Goal: Check status: Check status

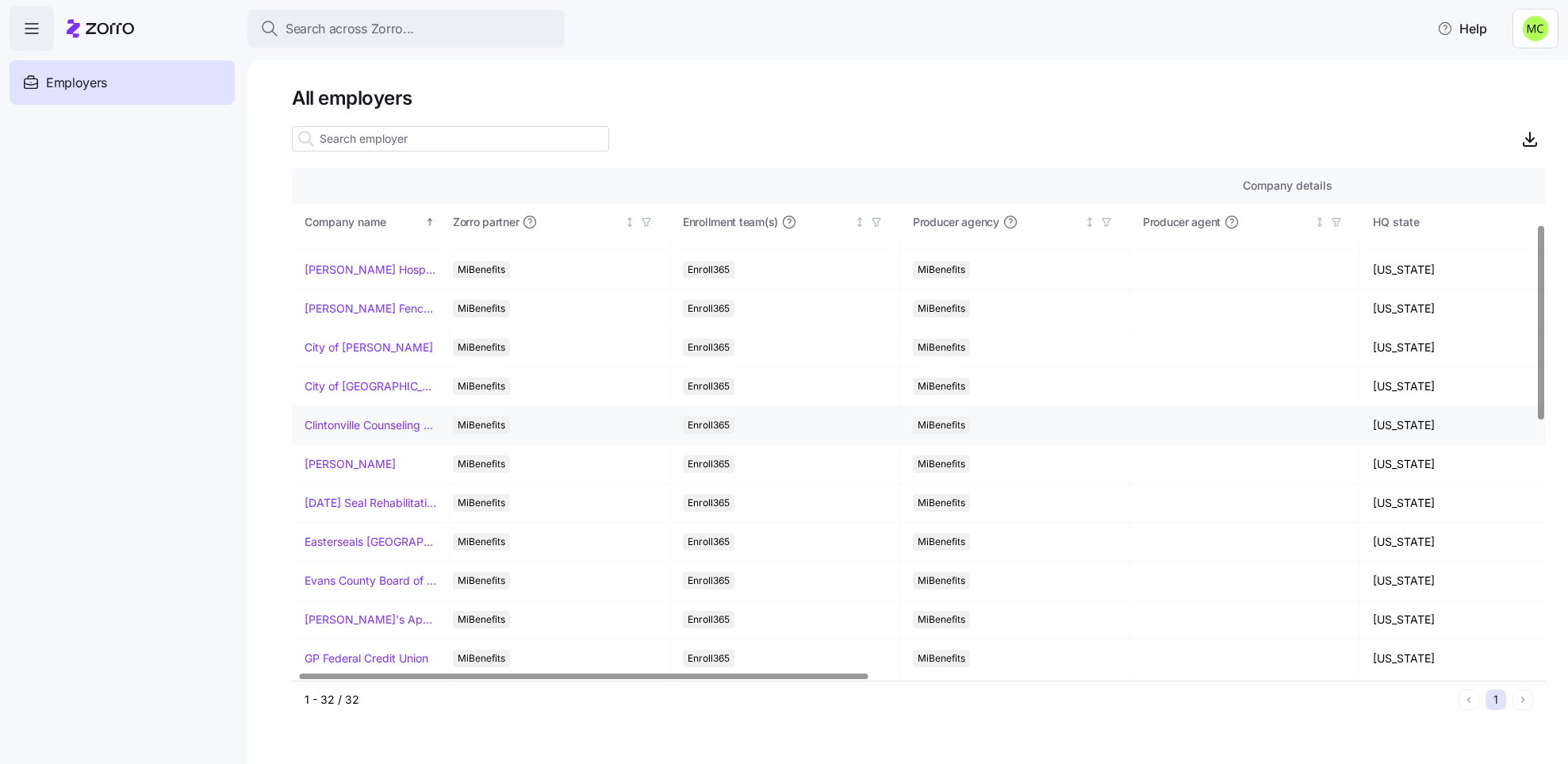
scroll to position [147, 13]
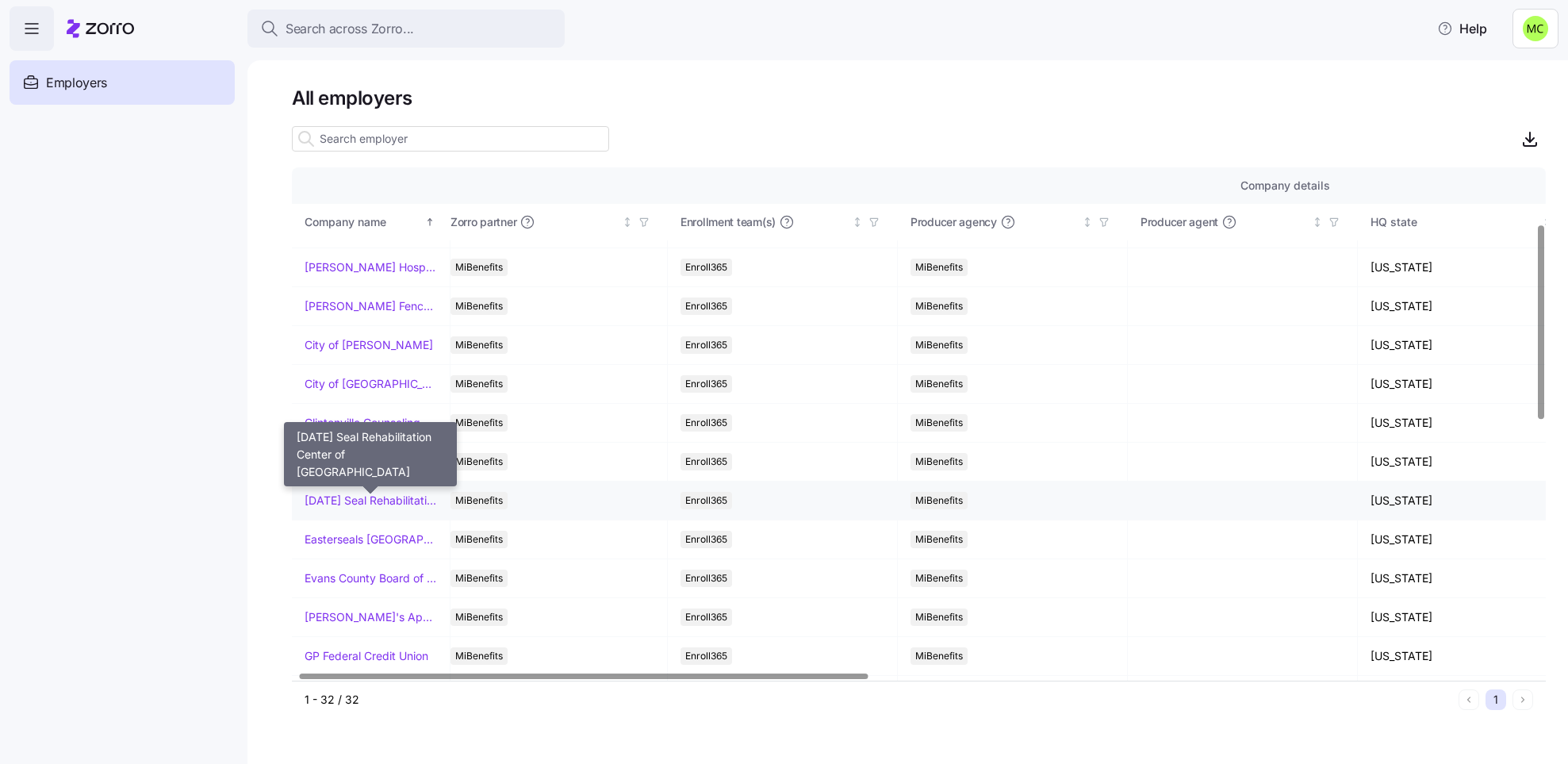
click at [329, 501] on link "[DATE] Seal Rehabilitation Center of [GEOGRAPHIC_DATA]" at bounding box center [370, 501] width 132 height 16
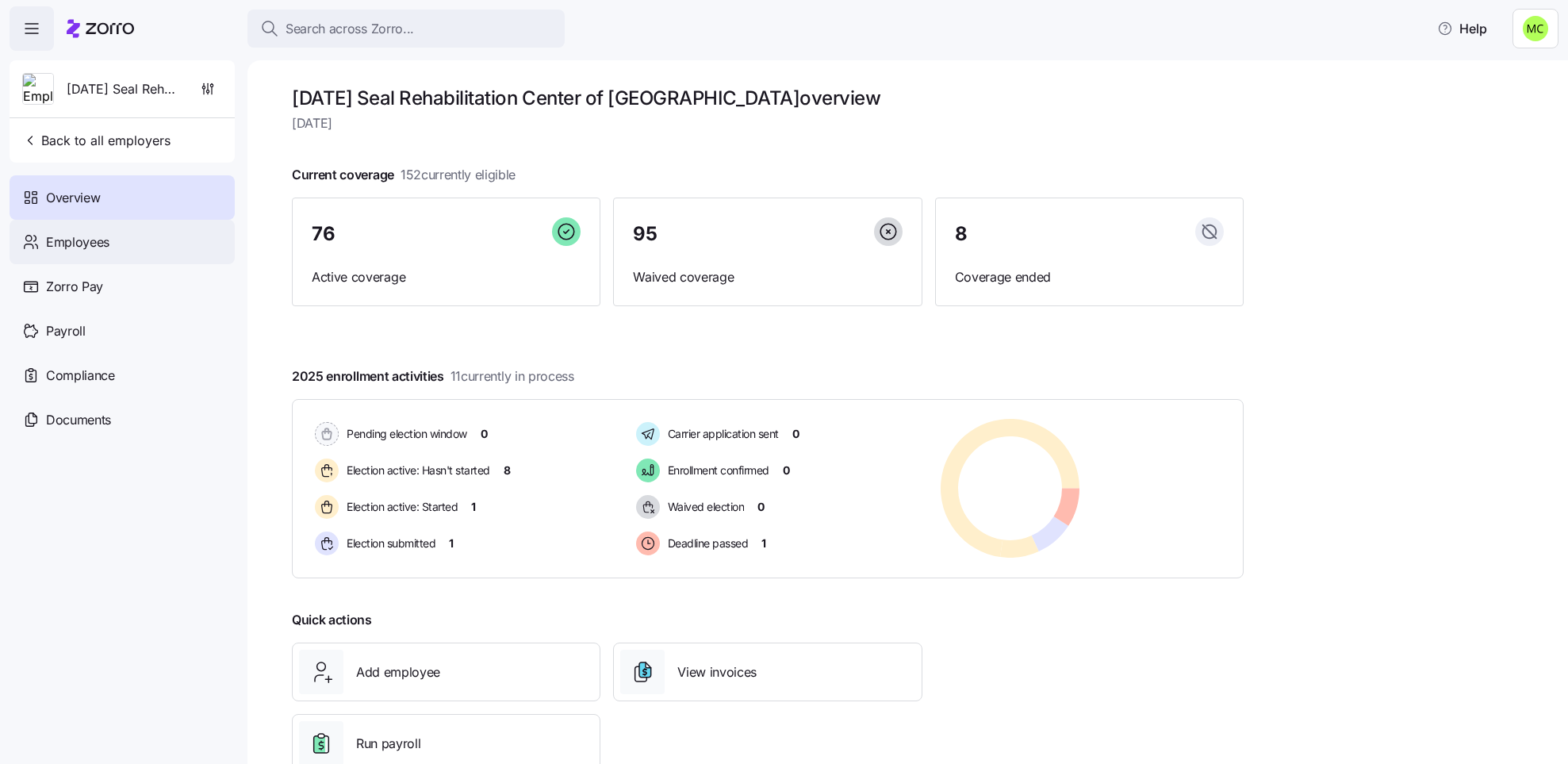
click at [93, 240] on span "Employees" at bounding box center [77, 242] width 63 height 20
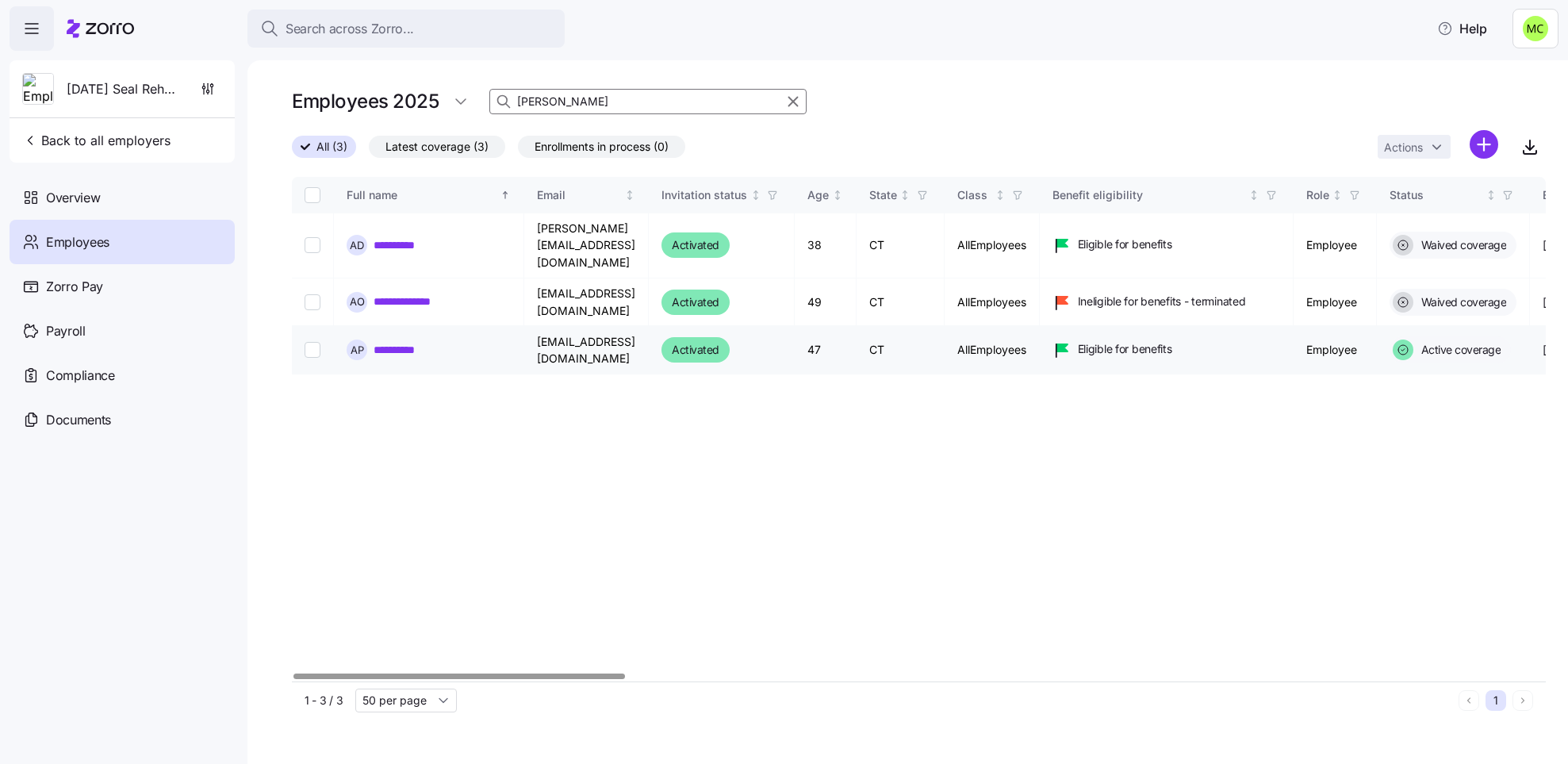
click at [392, 342] on link "**********" at bounding box center [405, 350] width 62 height 16
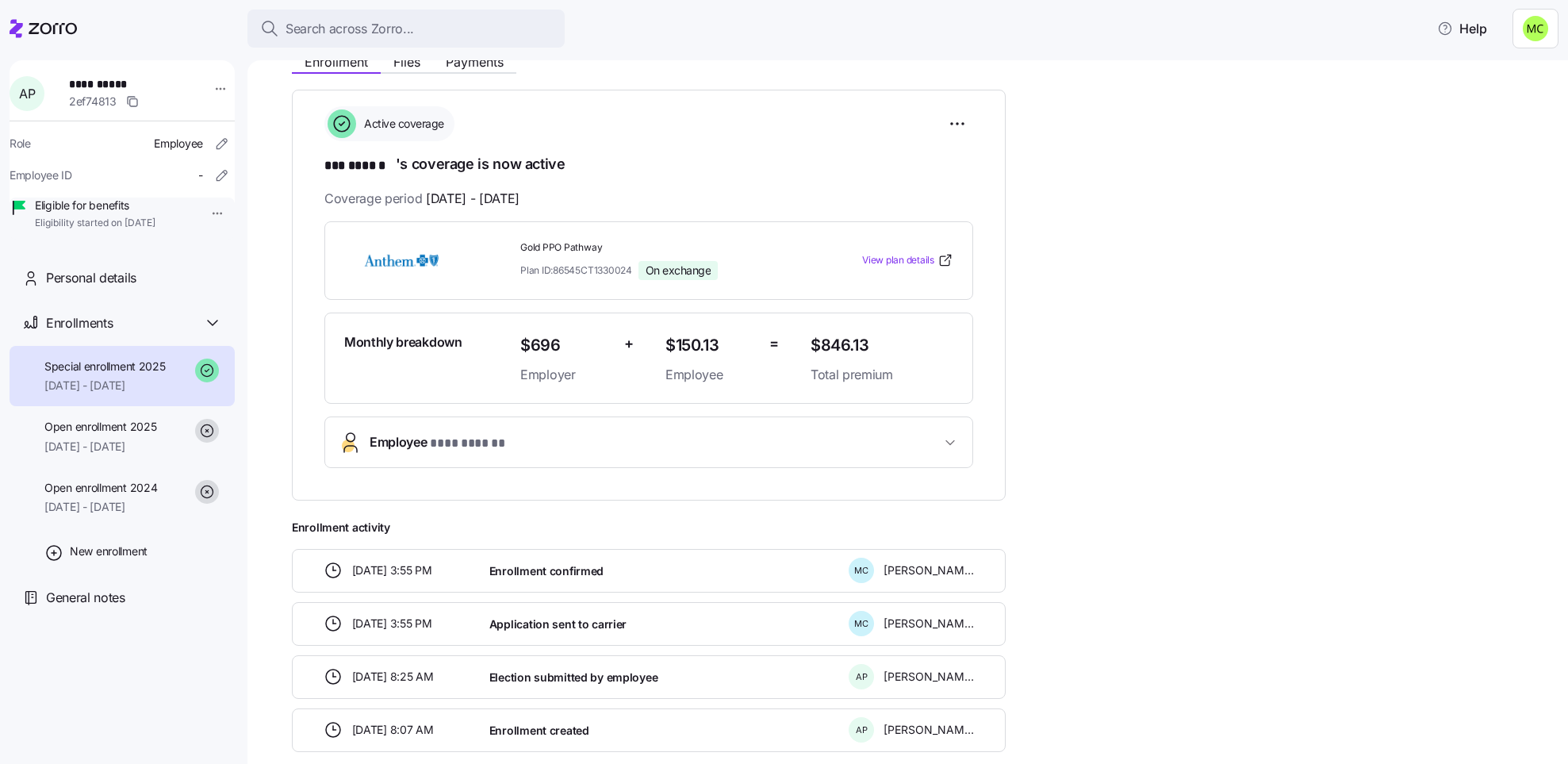
scroll to position [205, 0]
click at [478, 448] on span "* *** ****** *" at bounding box center [469, 442] width 78 height 20
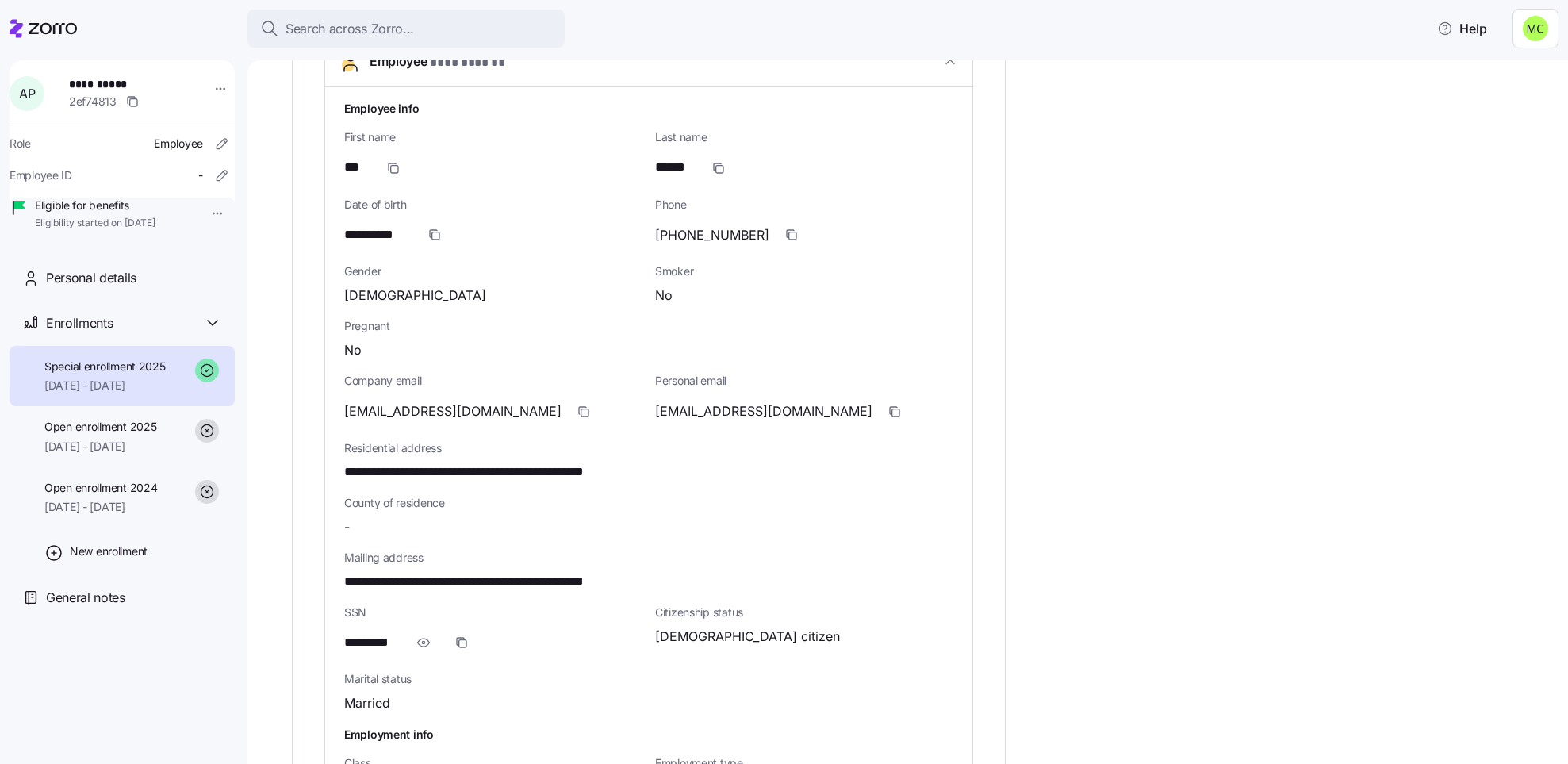
scroll to position [585, 0]
click at [421, 636] on icon "button" at bounding box center [424, 641] width 16 height 19
click at [421, 636] on span "**********" at bounding box center [384, 641] width 81 height 20
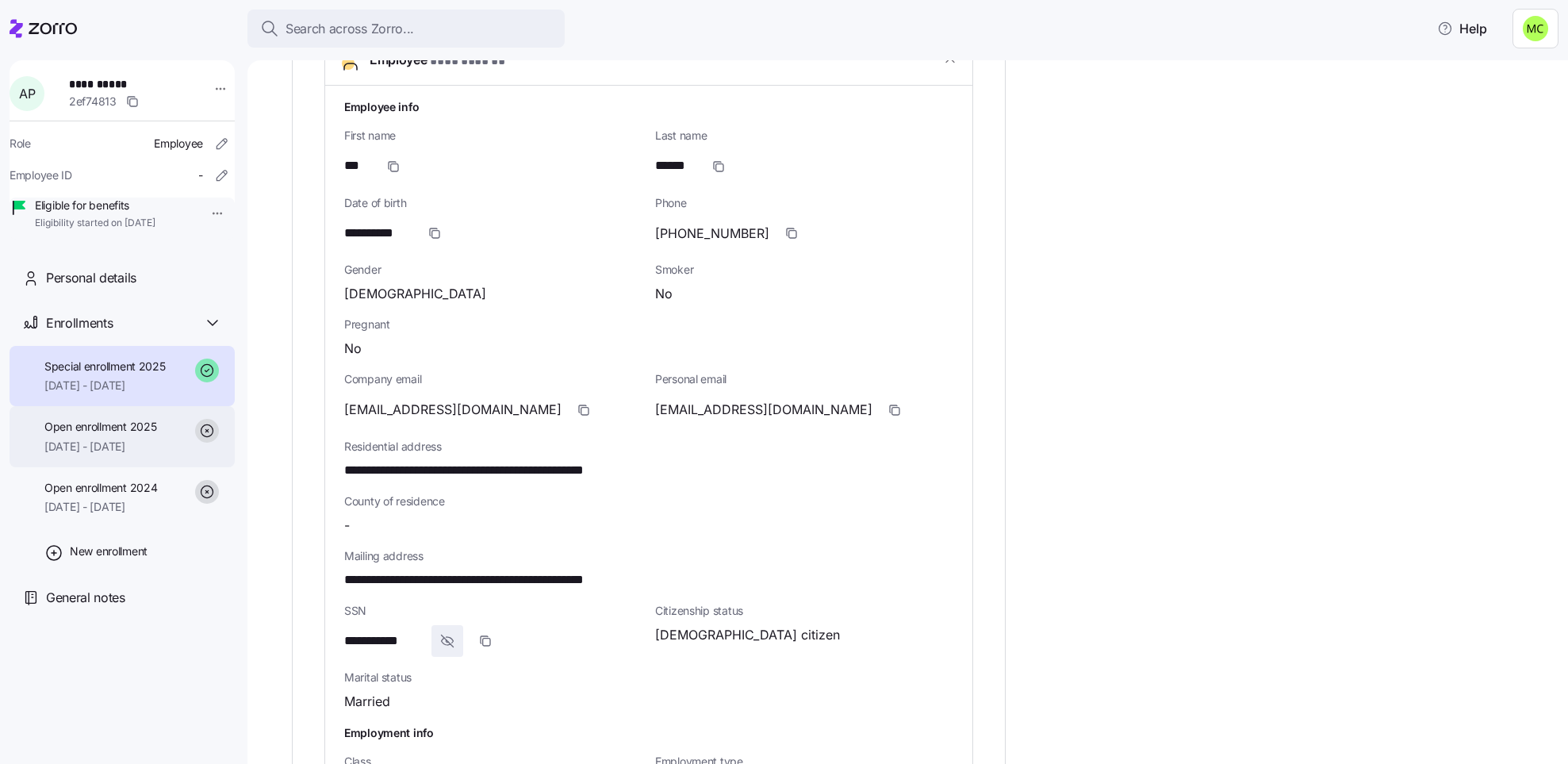
click at [134, 455] on span "[DATE] - [DATE]" at bounding box center [100, 447] width 112 height 16
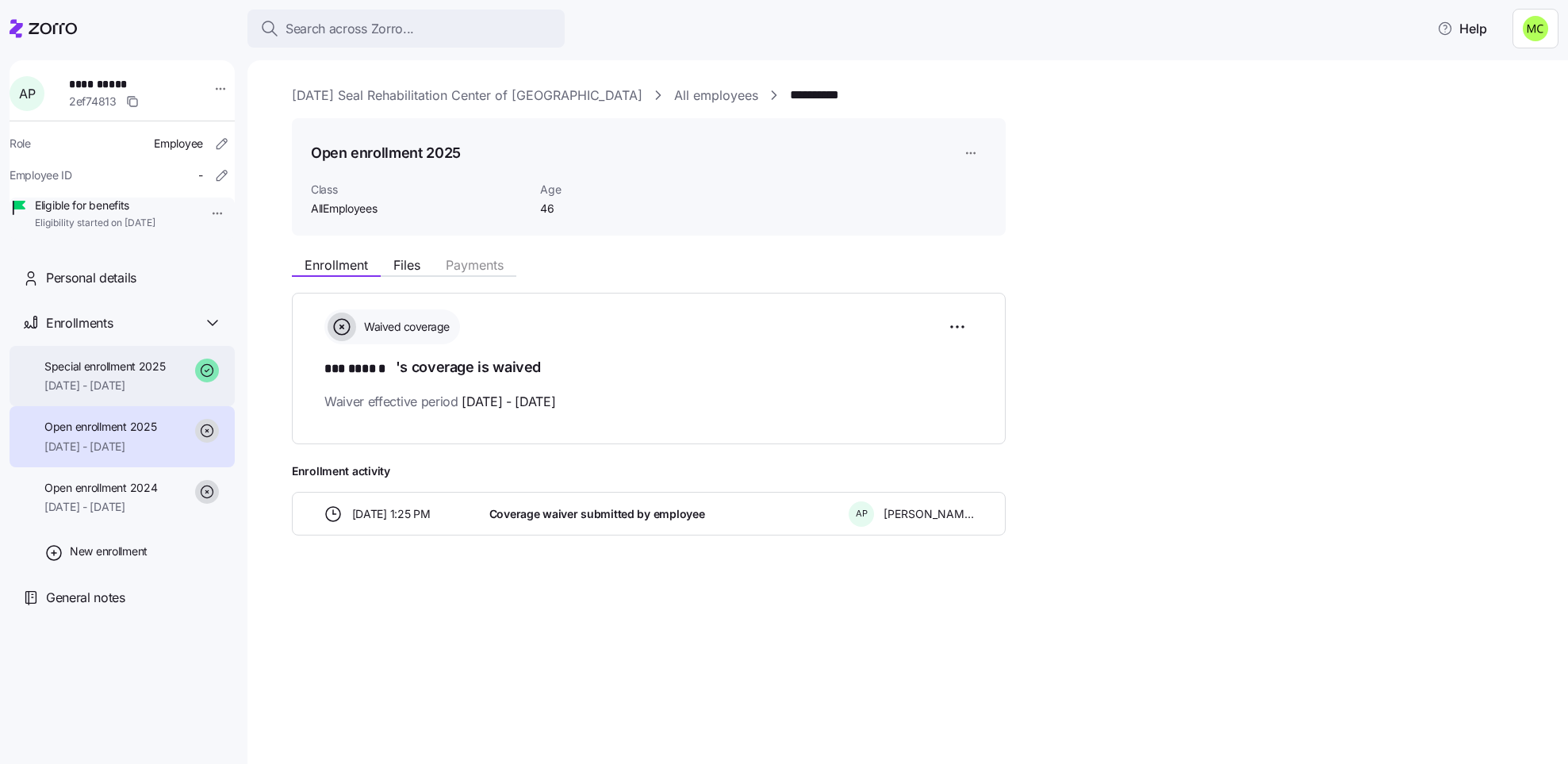
click at [99, 393] on span "[DATE] - [DATE]" at bounding box center [105, 386] width 122 height 16
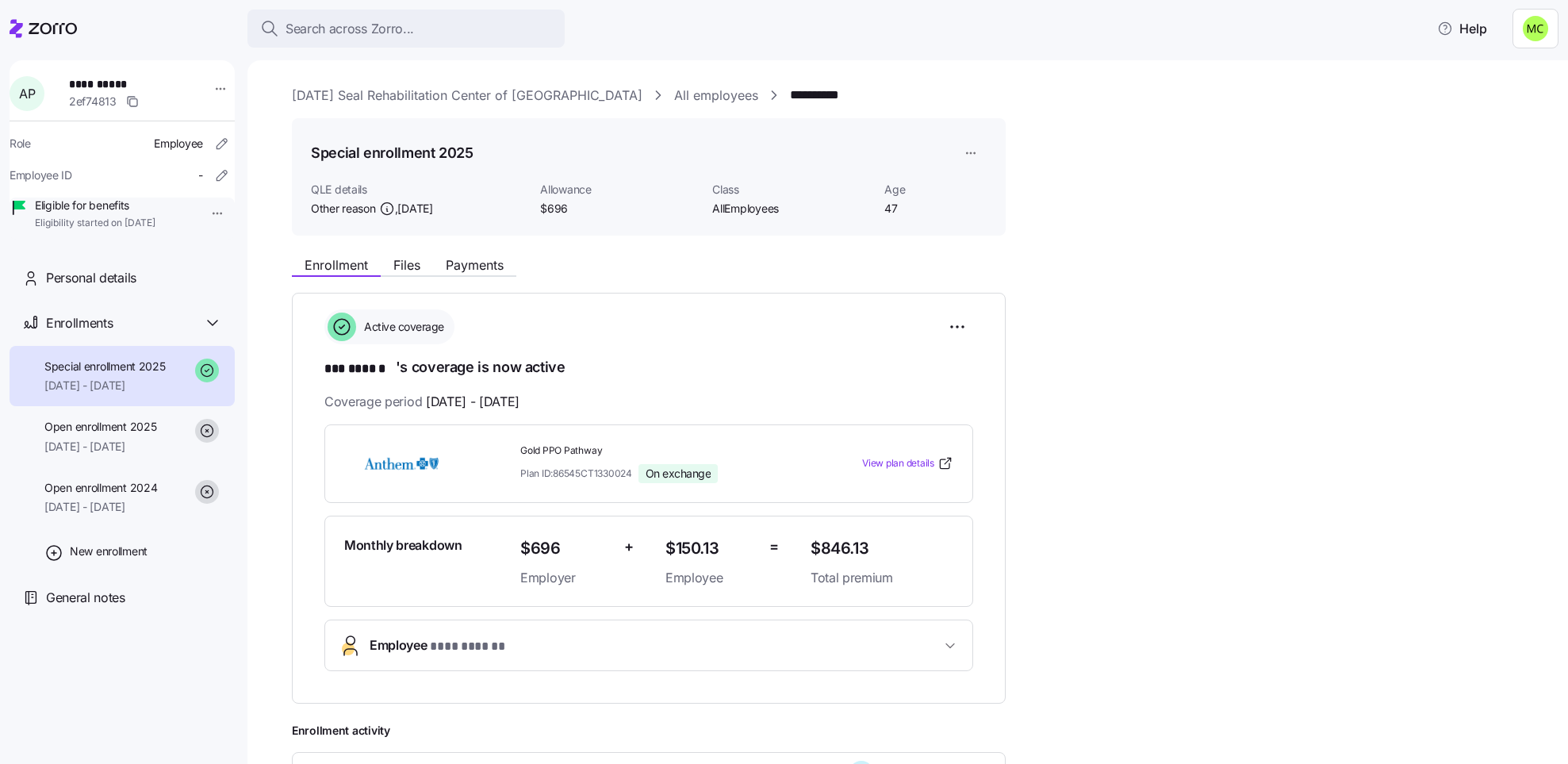
drag, startPoint x: 99, startPoint y: 404, endPoint x: 135, endPoint y: 408, distance: 36.2
click at [135, 393] on span "[DATE] - [DATE]" at bounding box center [105, 386] width 122 height 16
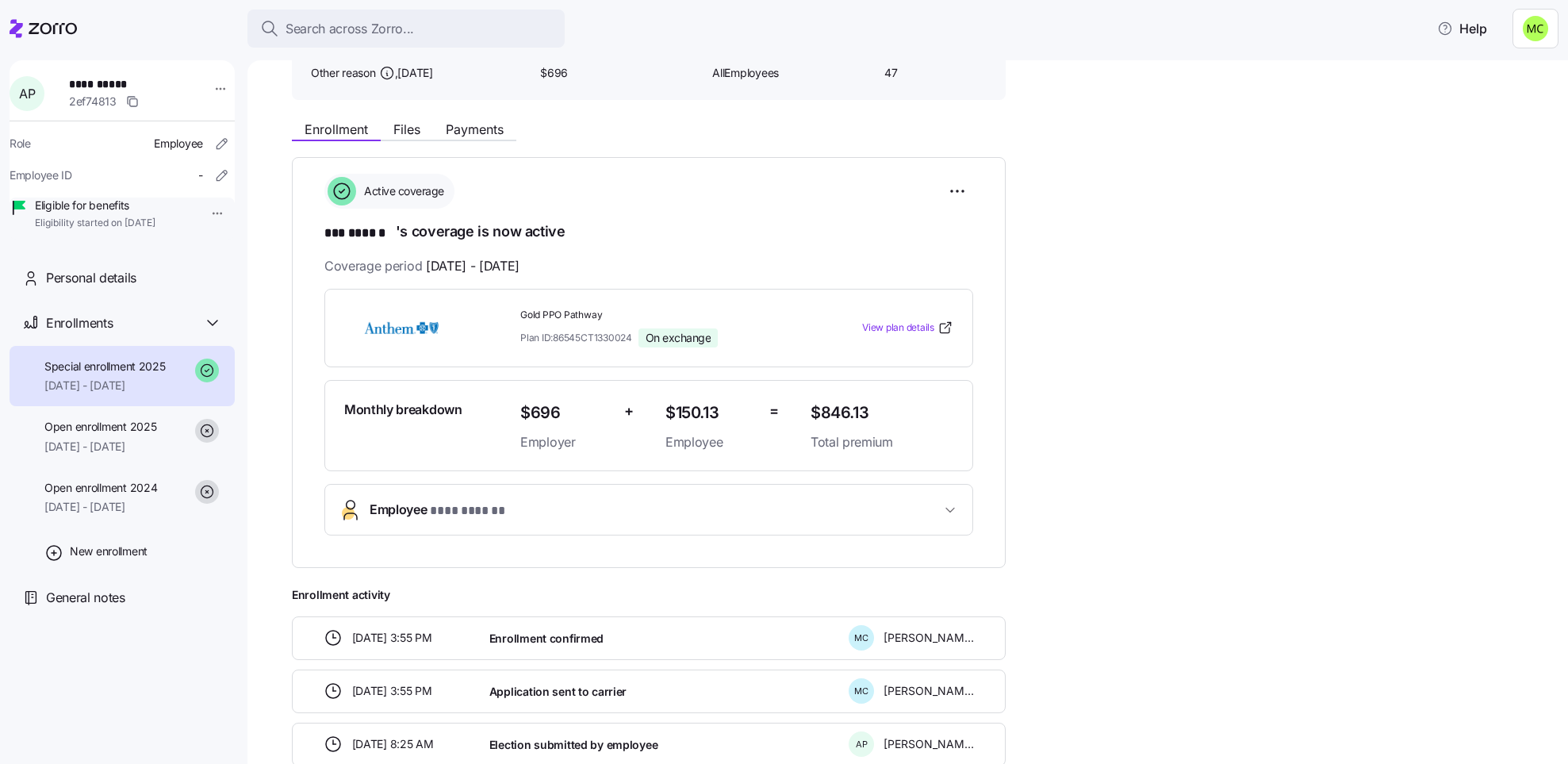
scroll to position [143, 0]
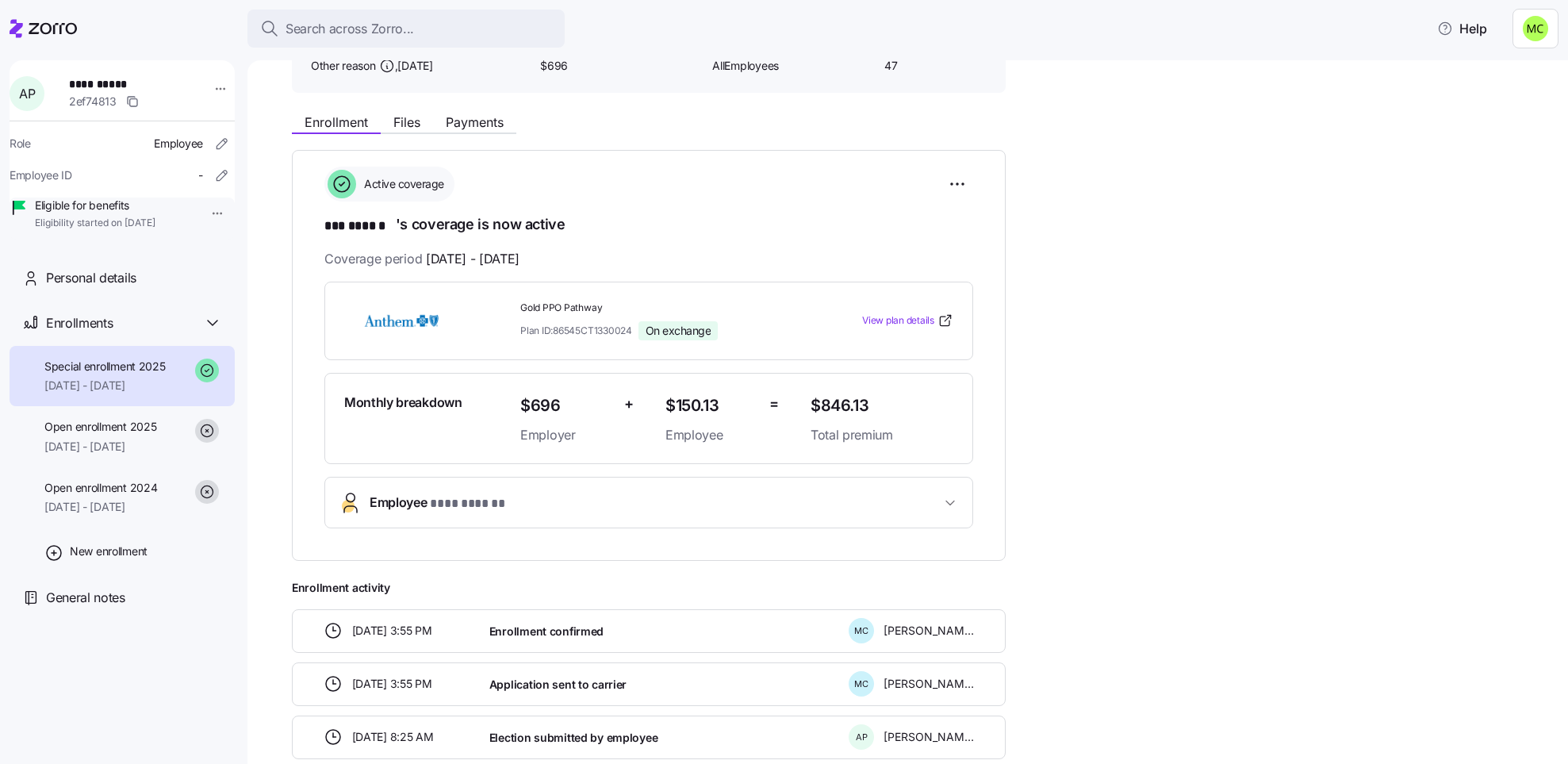
click at [605, 493] on span "Employee * *** ****** *" at bounding box center [655, 503] width 571 height 22
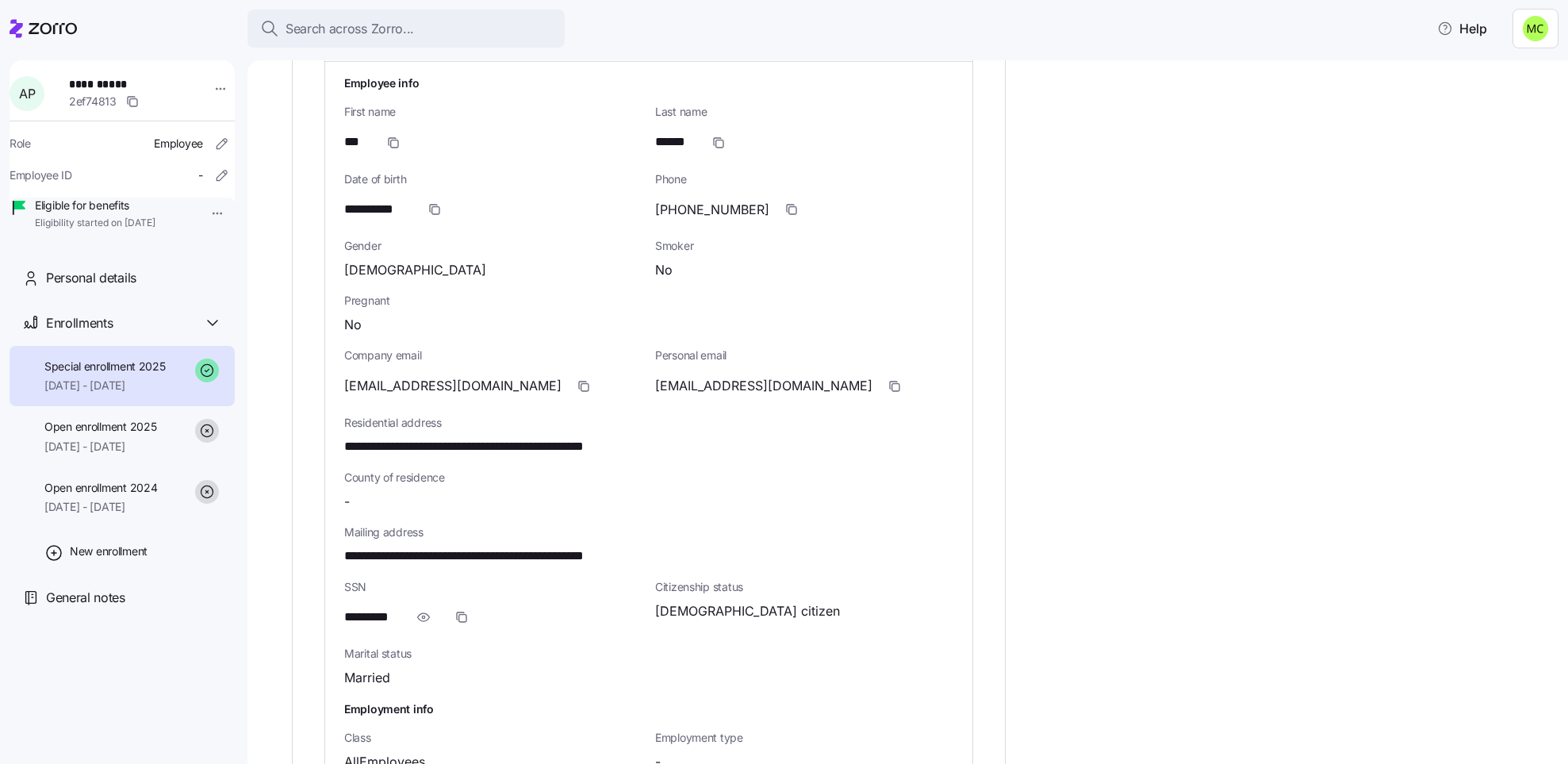
scroll to position [619, 0]
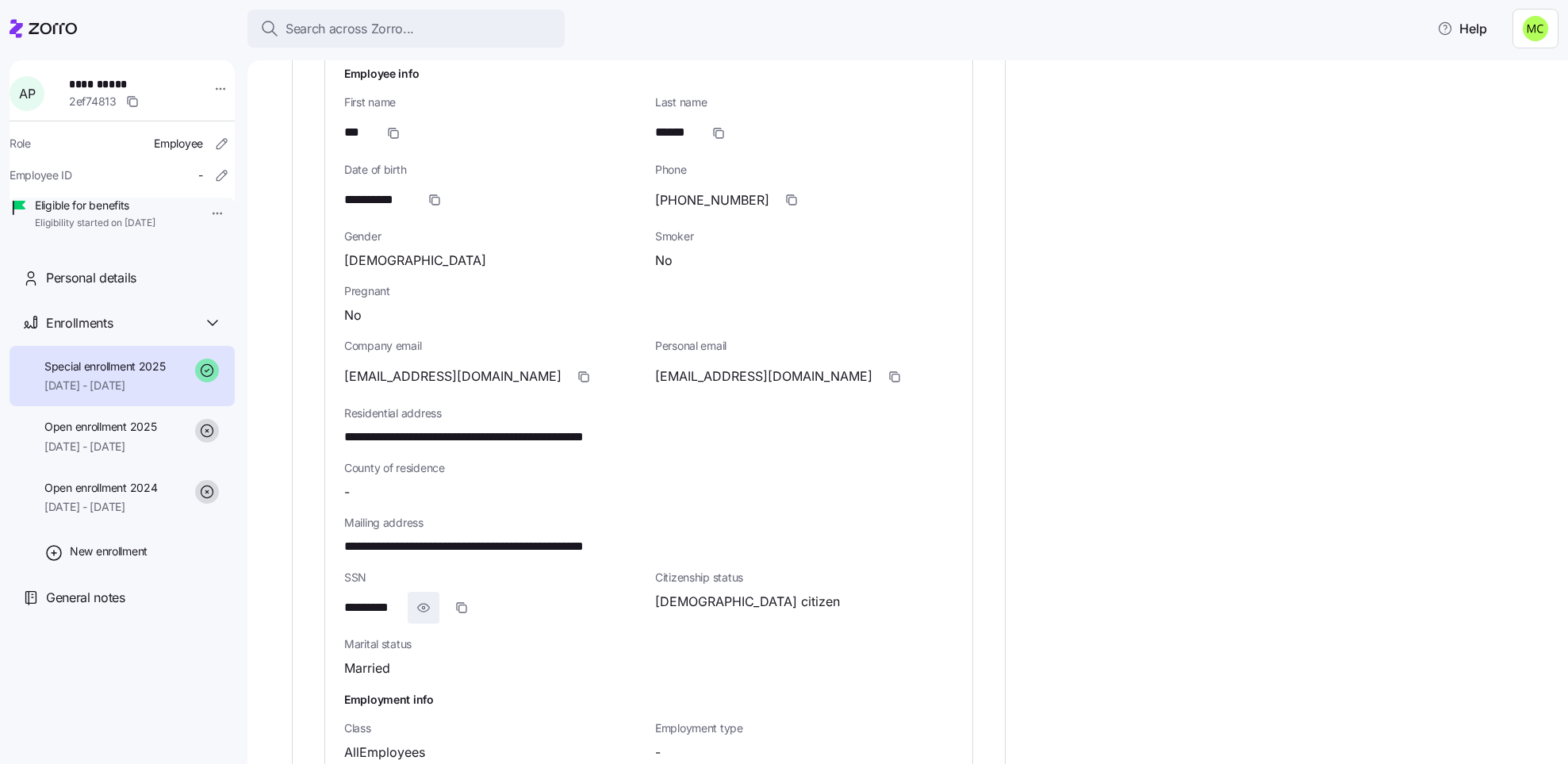
click at [427, 613] on icon "button" at bounding box center [424, 608] width 16 height 19
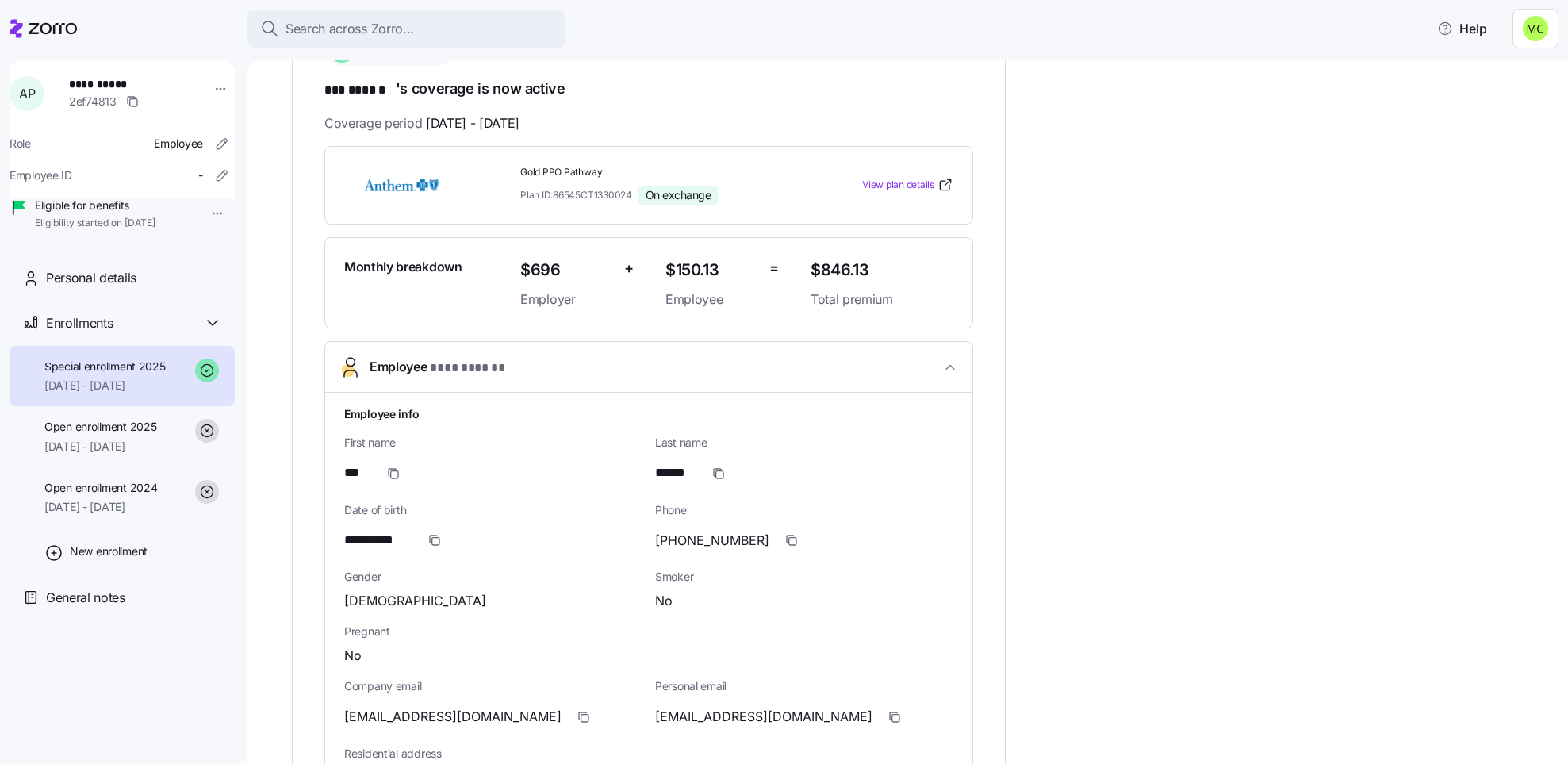
scroll to position [277, 0]
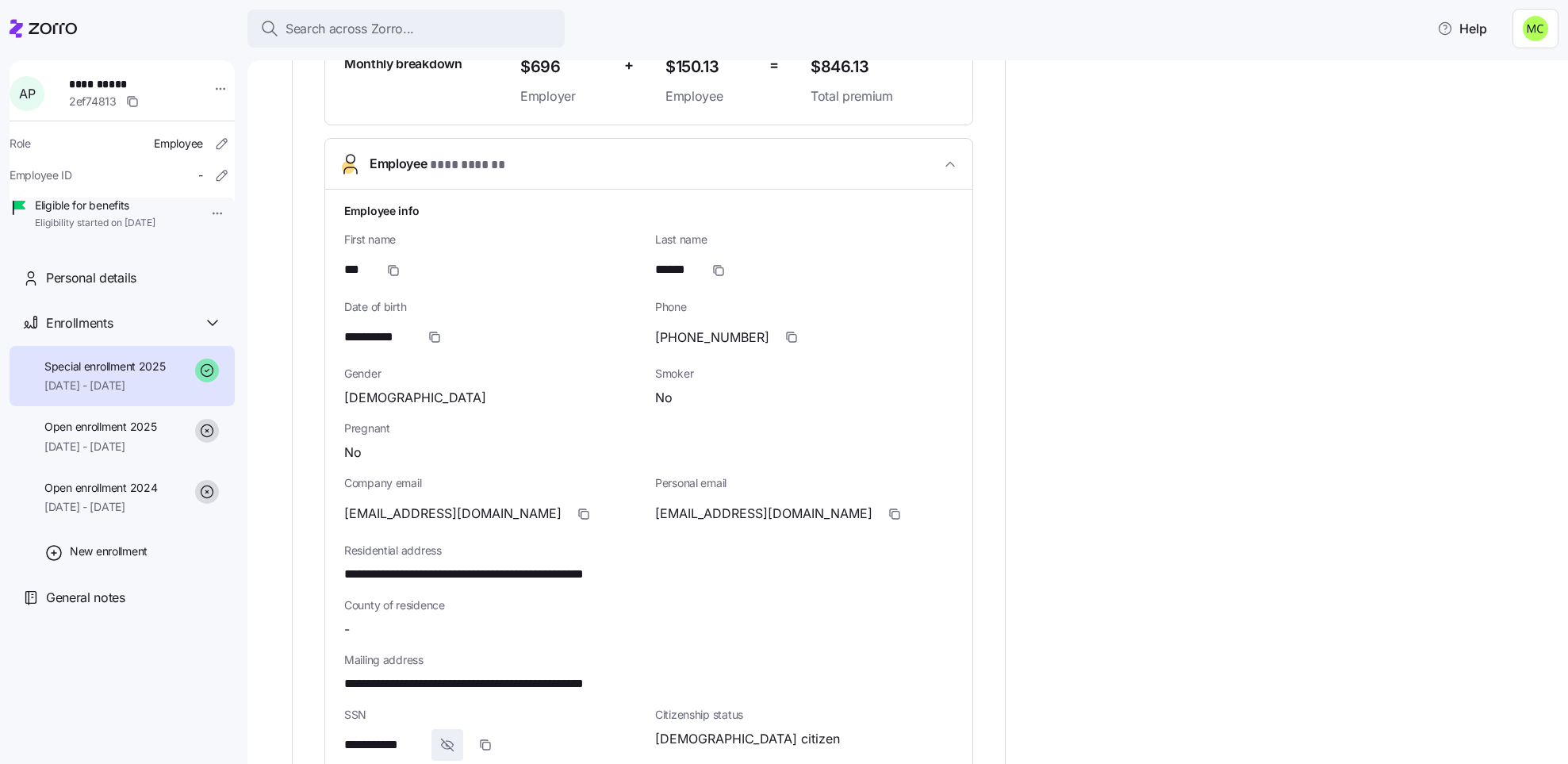
click at [343, 617] on div "**********" at bounding box center [649, 578] width 647 height 778
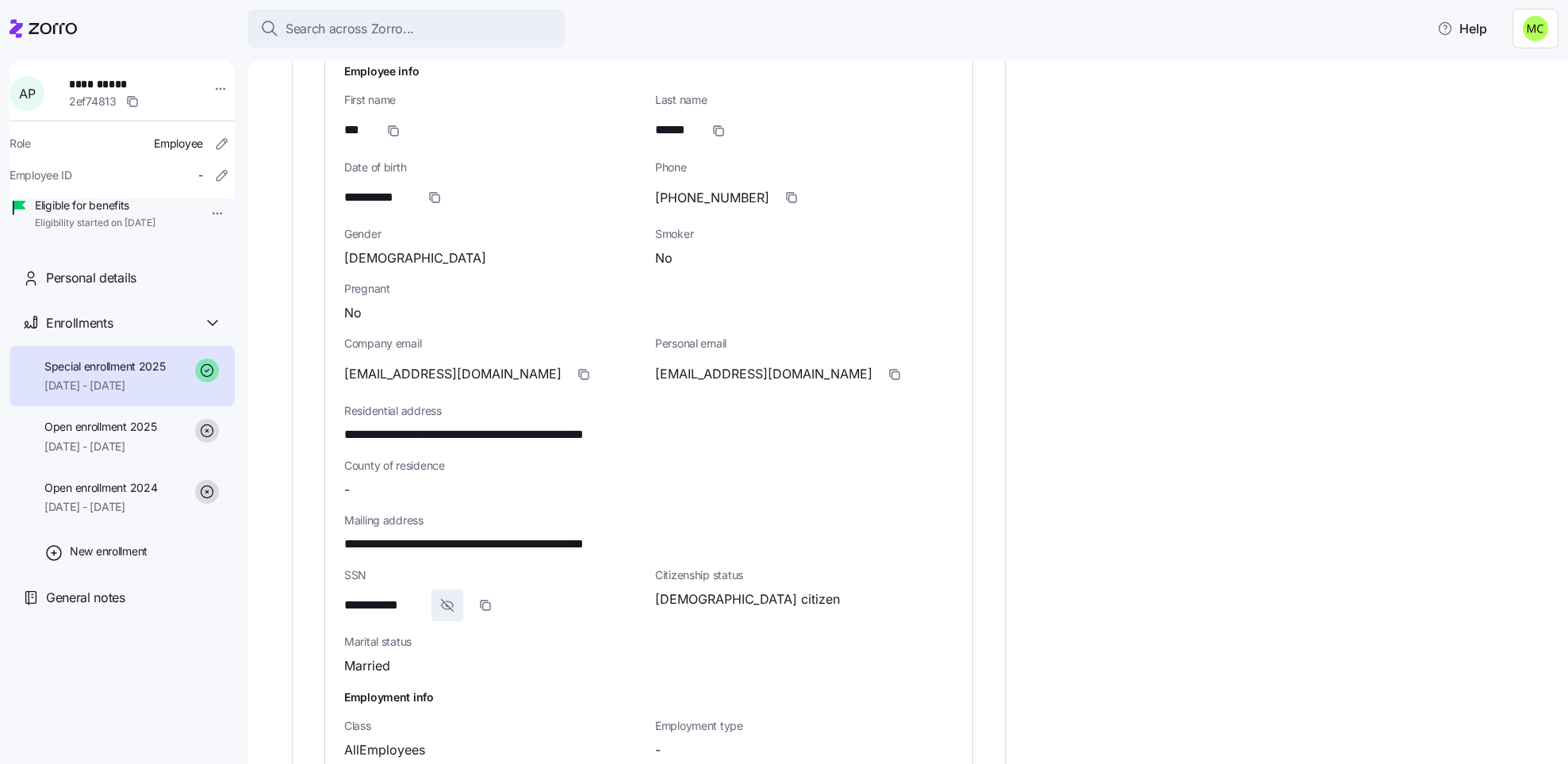
scroll to position [621, 0]
click at [409, 211] on div "**********" at bounding box center [493, 198] width 298 height 32
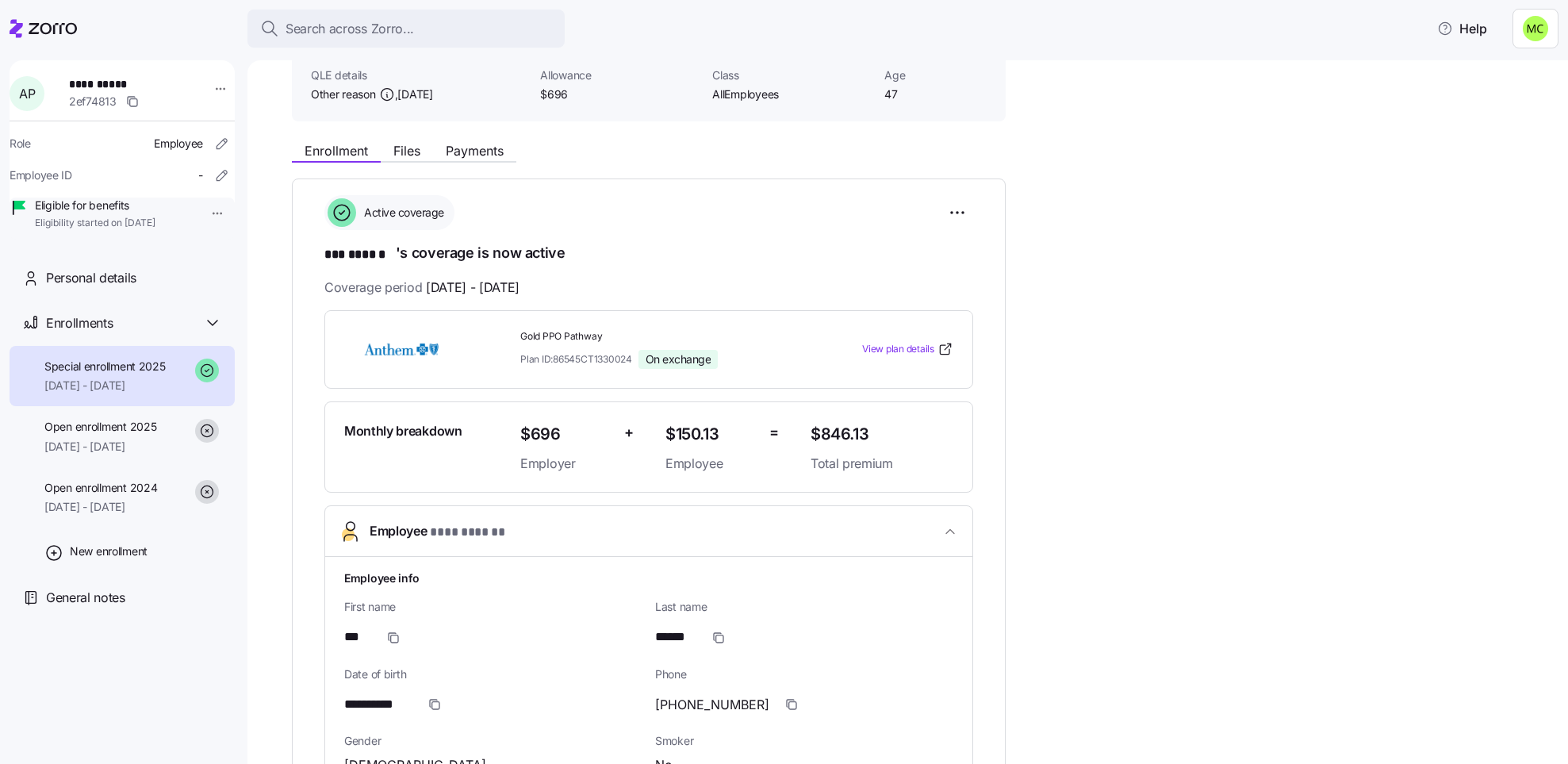
scroll to position [115, 0]
click at [478, 145] on span "Payments" at bounding box center [475, 150] width 58 height 13
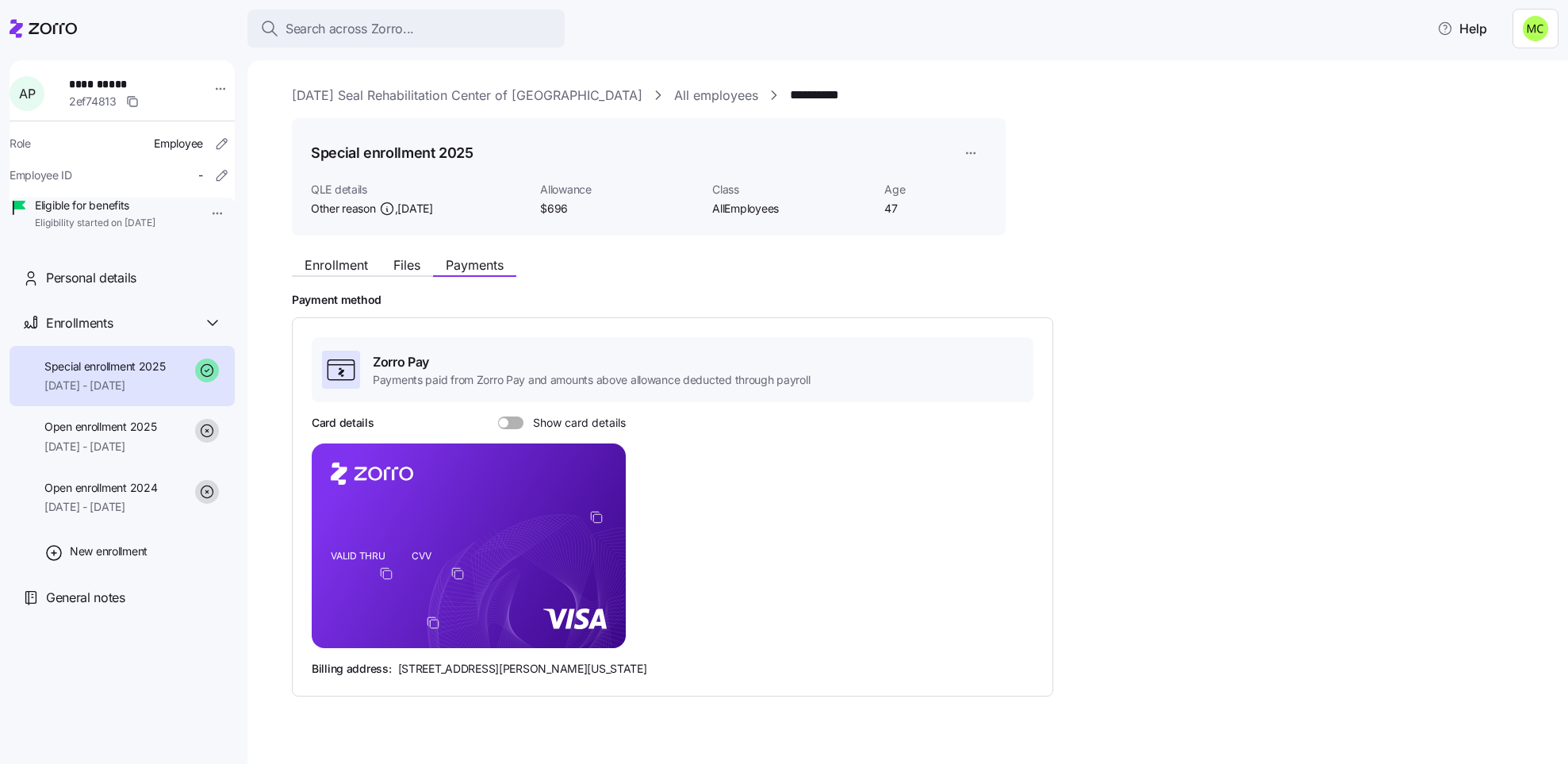
click at [505, 419] on span at bounding box center [504, 423] width 10 height 10
click at [498, 416] on input "Show card details" at bounding box center [498, 416] width 0 height 0
click at [338, 260] on span "Enrollment" at bounding box center [336, 265] width 63 height 13
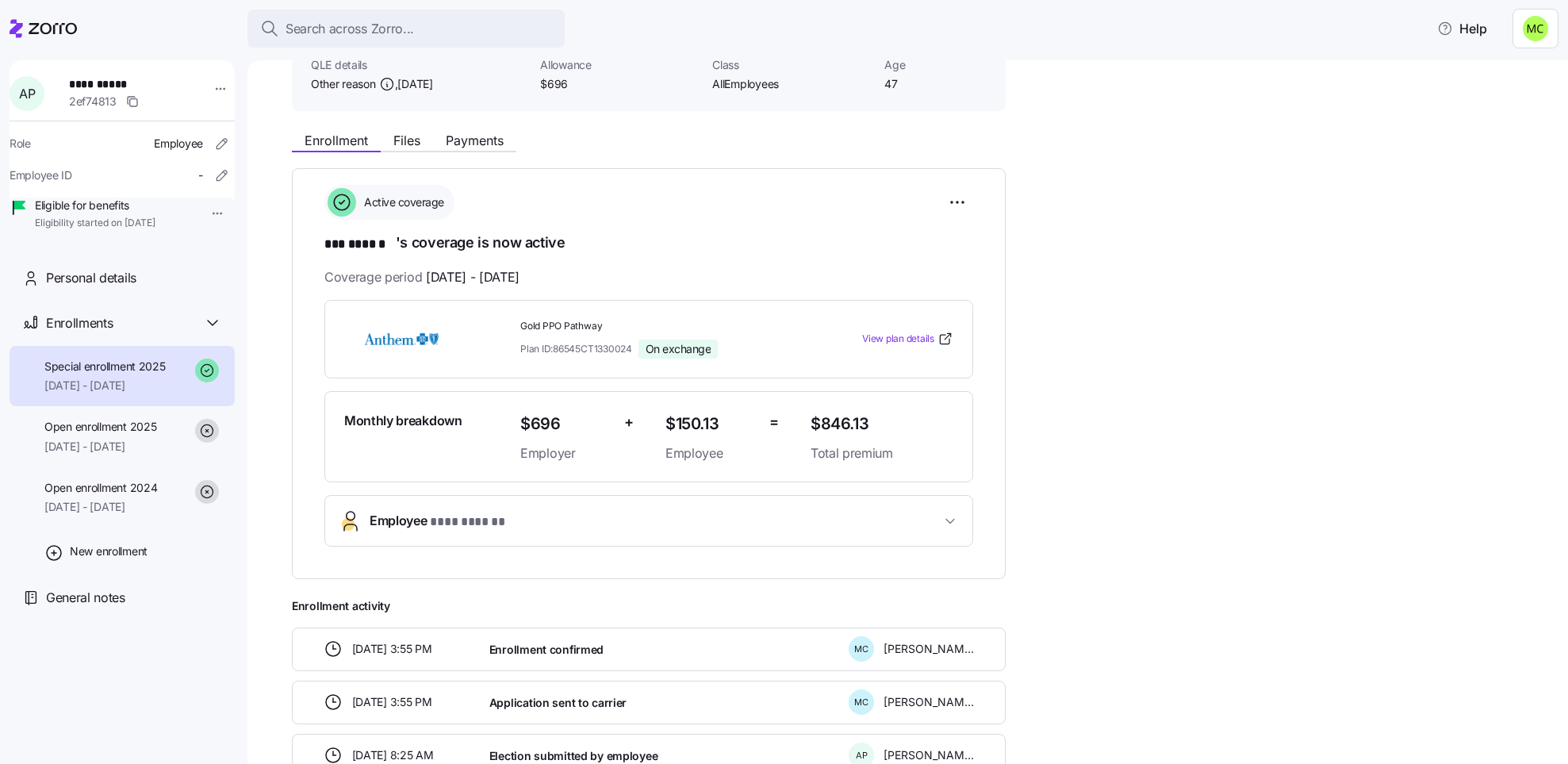
scroll to position [125, 0]
click at [533, 519] on span "Employee * *** ****** *" at bounding box center [655, 521] width 571 height 22
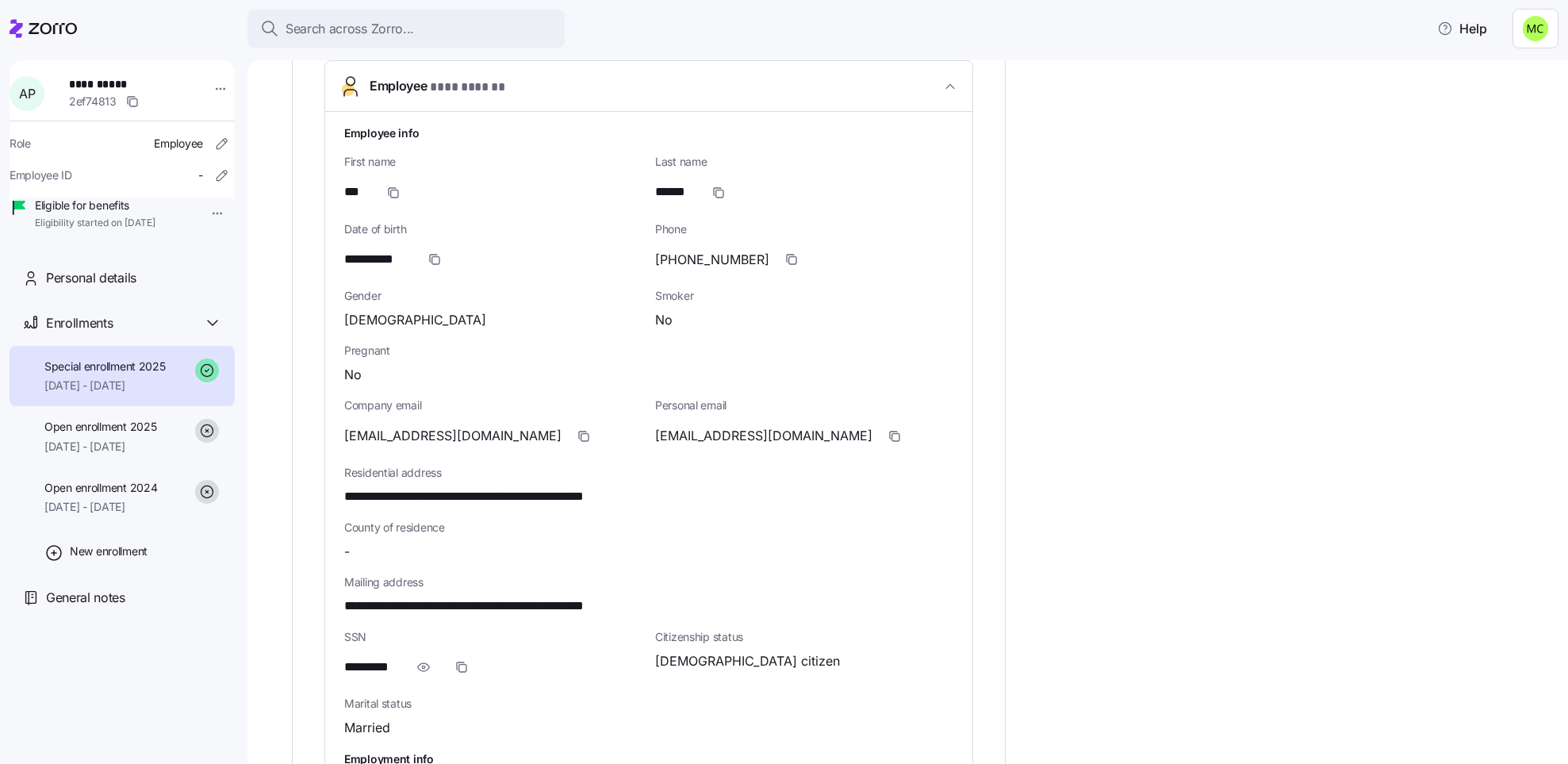
scroll to position [562, 0]
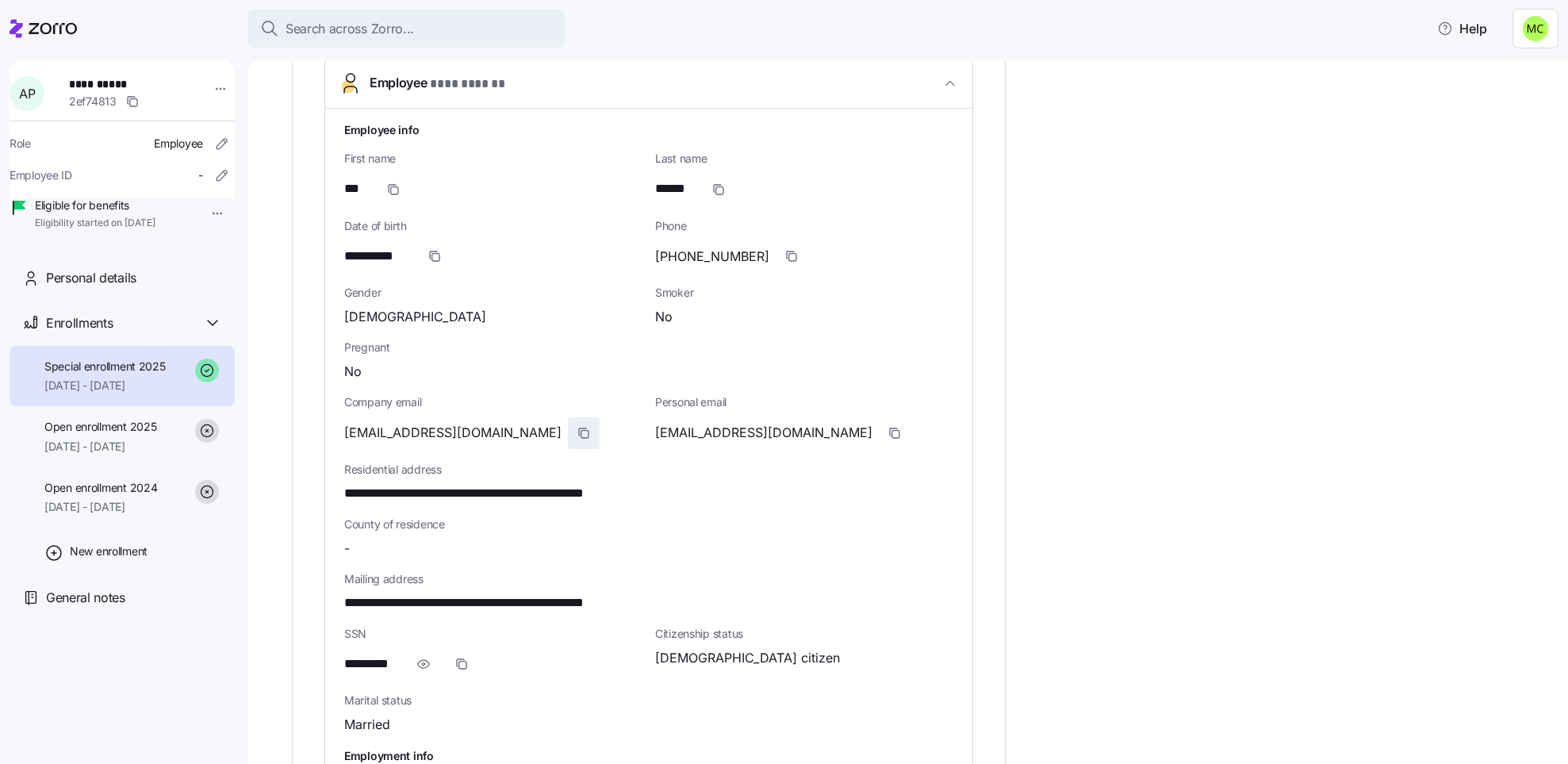
click at [577, 434] on icon "button" at bounding box center [584, 433] width 13 height 13
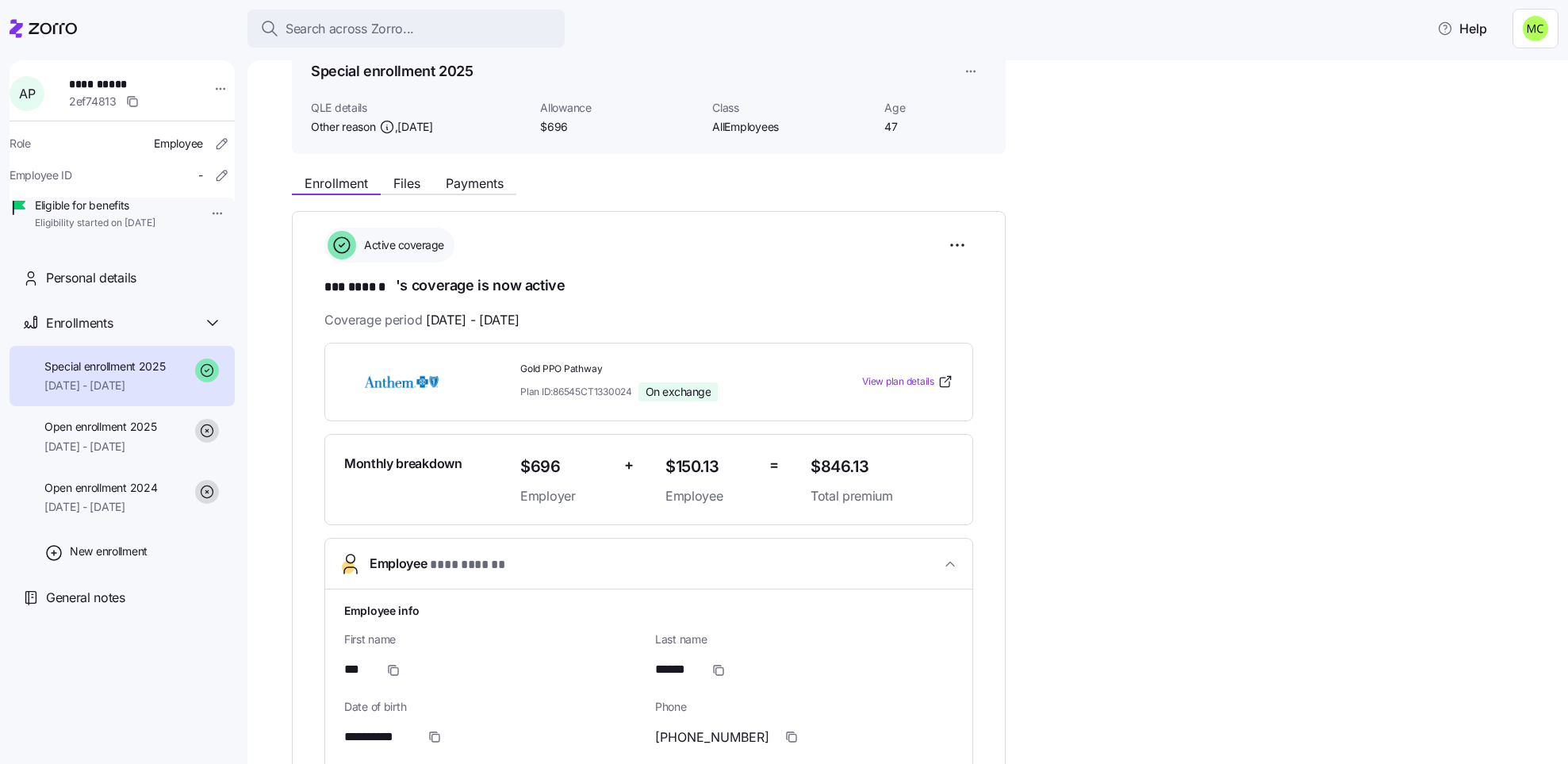
scroll to position [81, 0]
click at [476, 179] on span "Payments" at bounding box center [475, 184] width 58 height 13
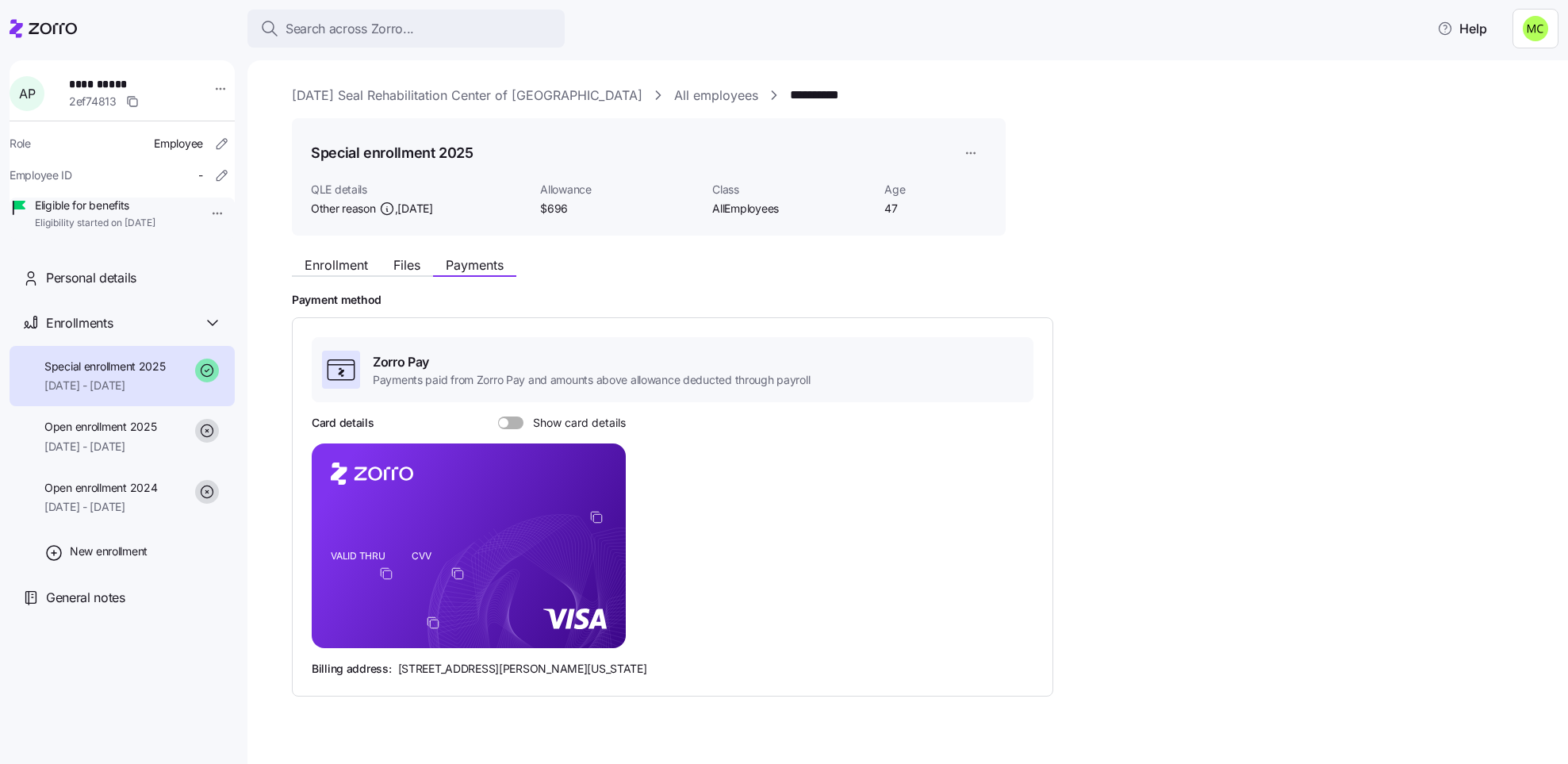
click at [510, 419] on span at bounding box center [517, 423] width 16 height 13
click at [498, 416] on input "Show card details" at bounding box center [498, 416] width 0 height 0
click at [360, 267] on span "Enrollment" at bounding box center [336, 265] width 63 height 13
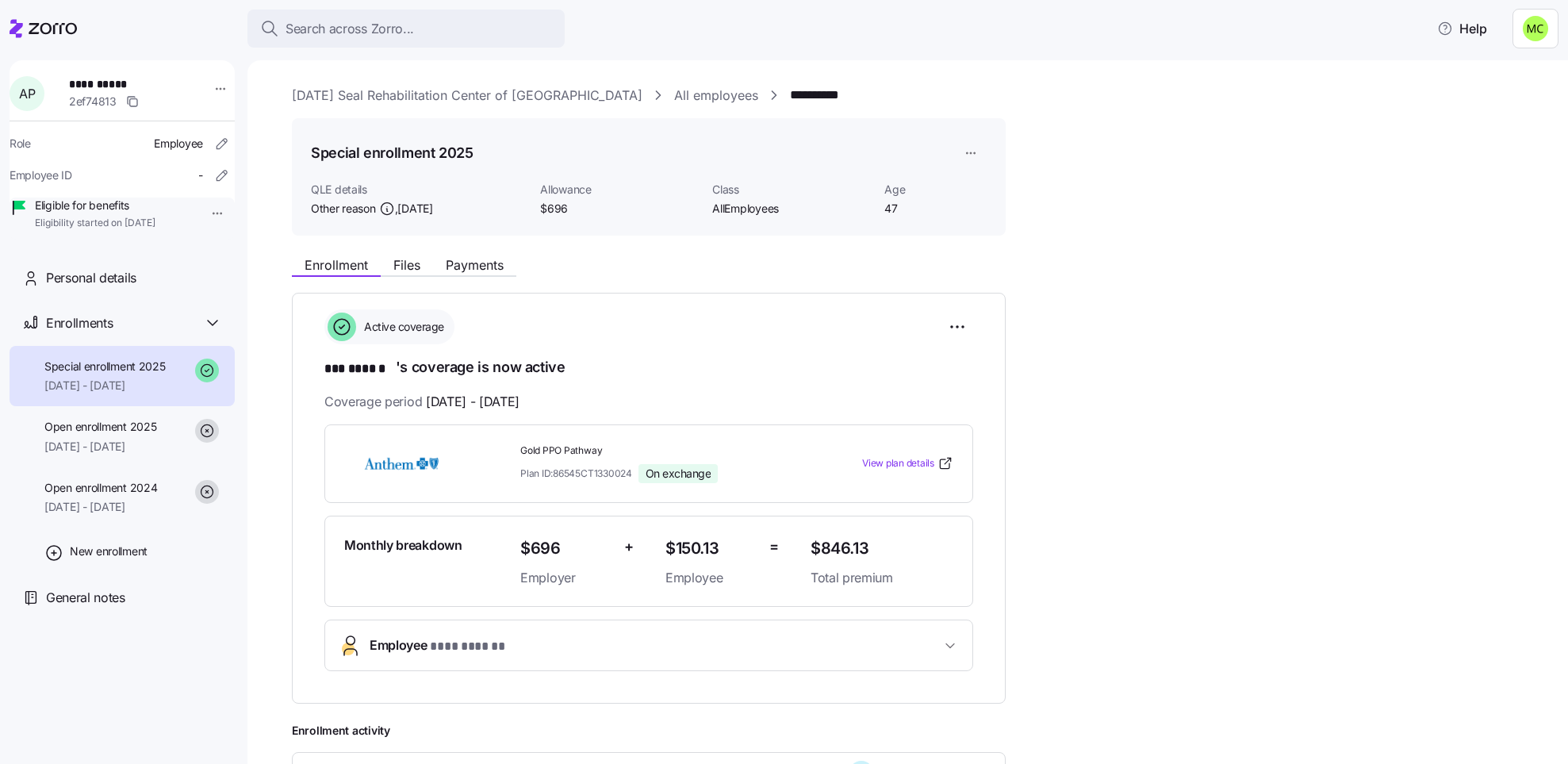
click at [360, 267] on span "Enrollment" at bounding box center [336, 265] width 63 height 13
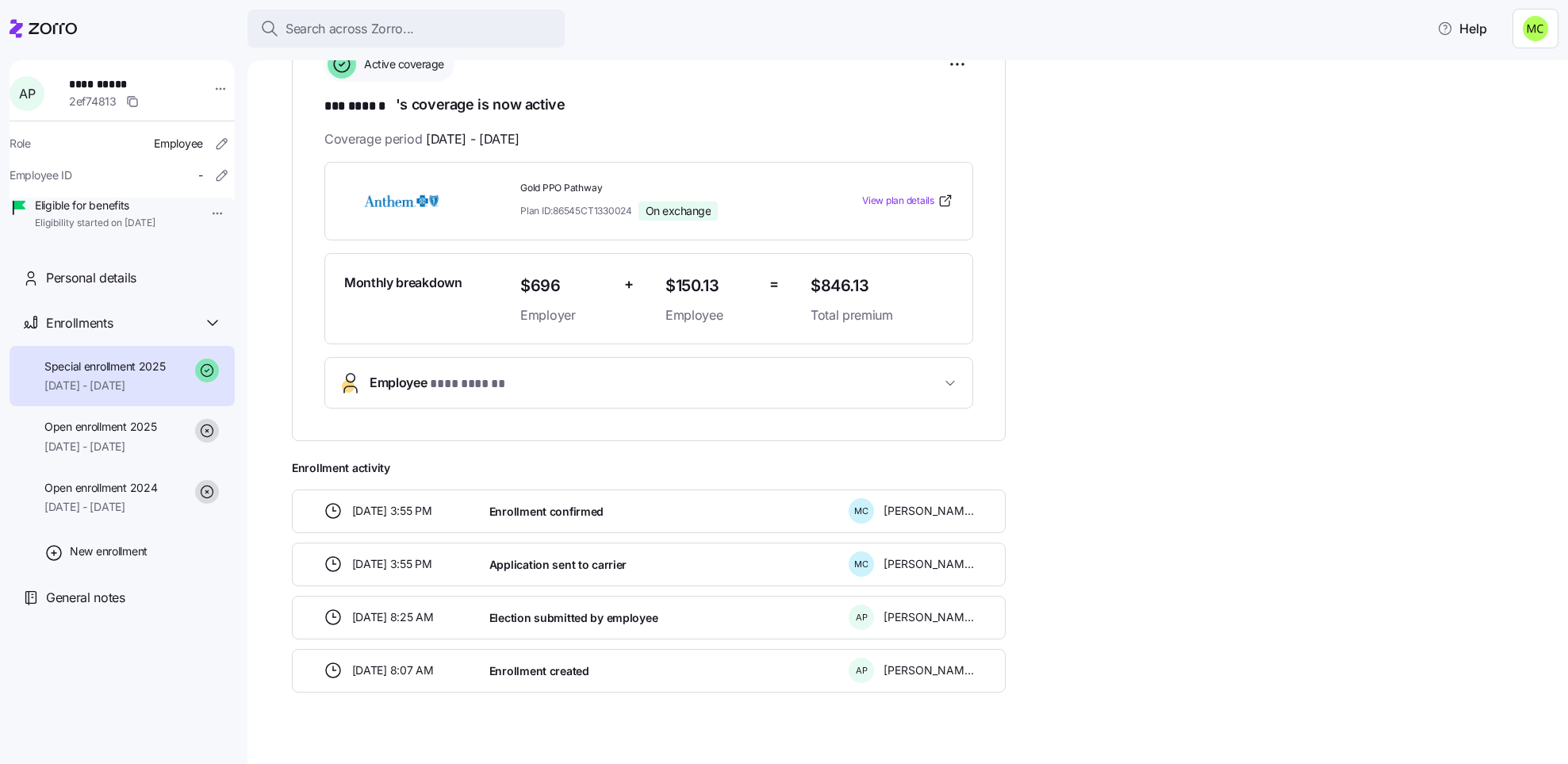
scroll to position [265, 0]
click at [534, 381] on span "Employee * *** ****** *" at bounding box center [655, 381] width 571 height 22
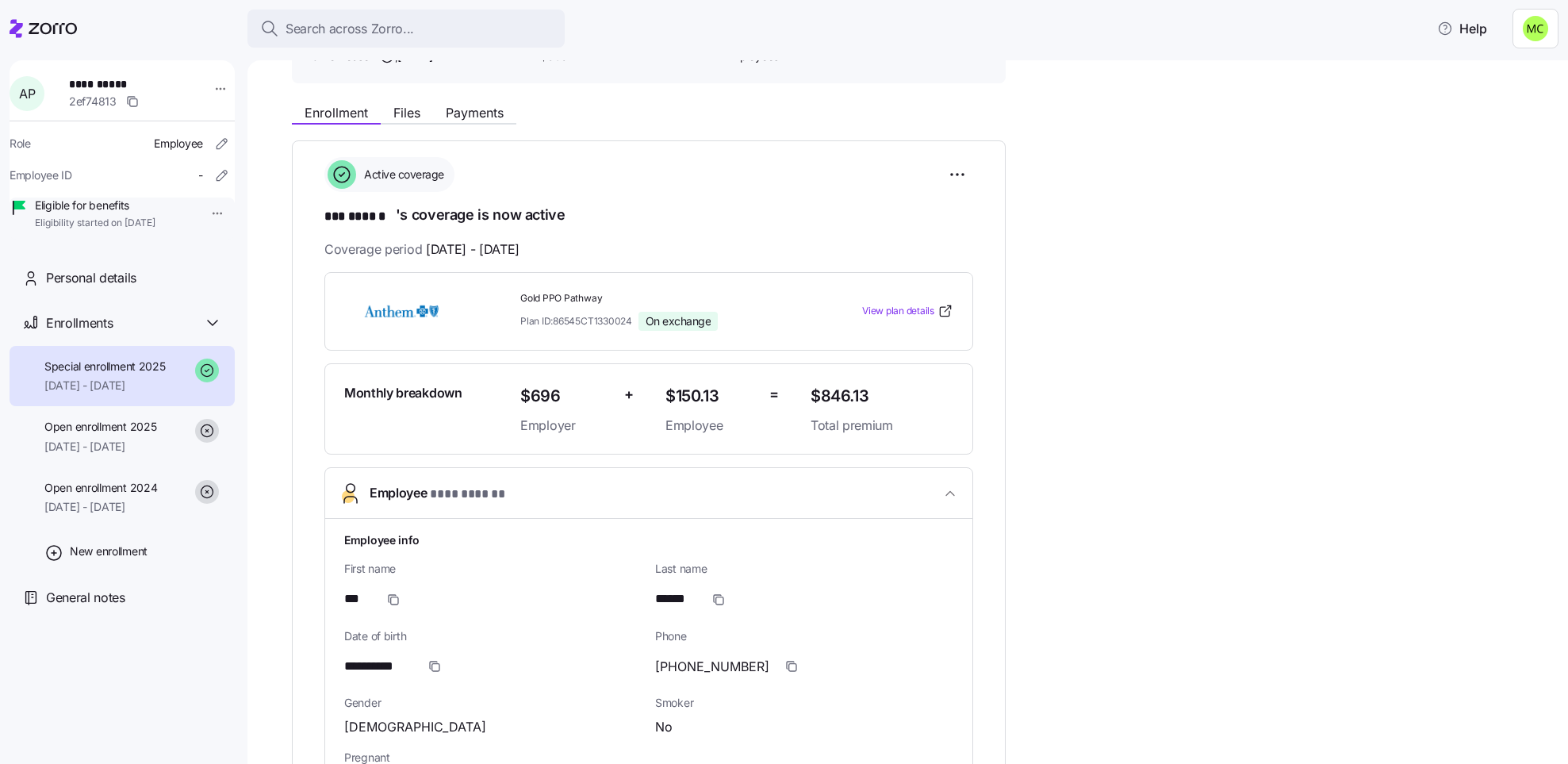
scroll to position [152, 0]
click at [421, 29] on div "Search across Zorro..." at bounding box center [406, 29] width 292 height 20
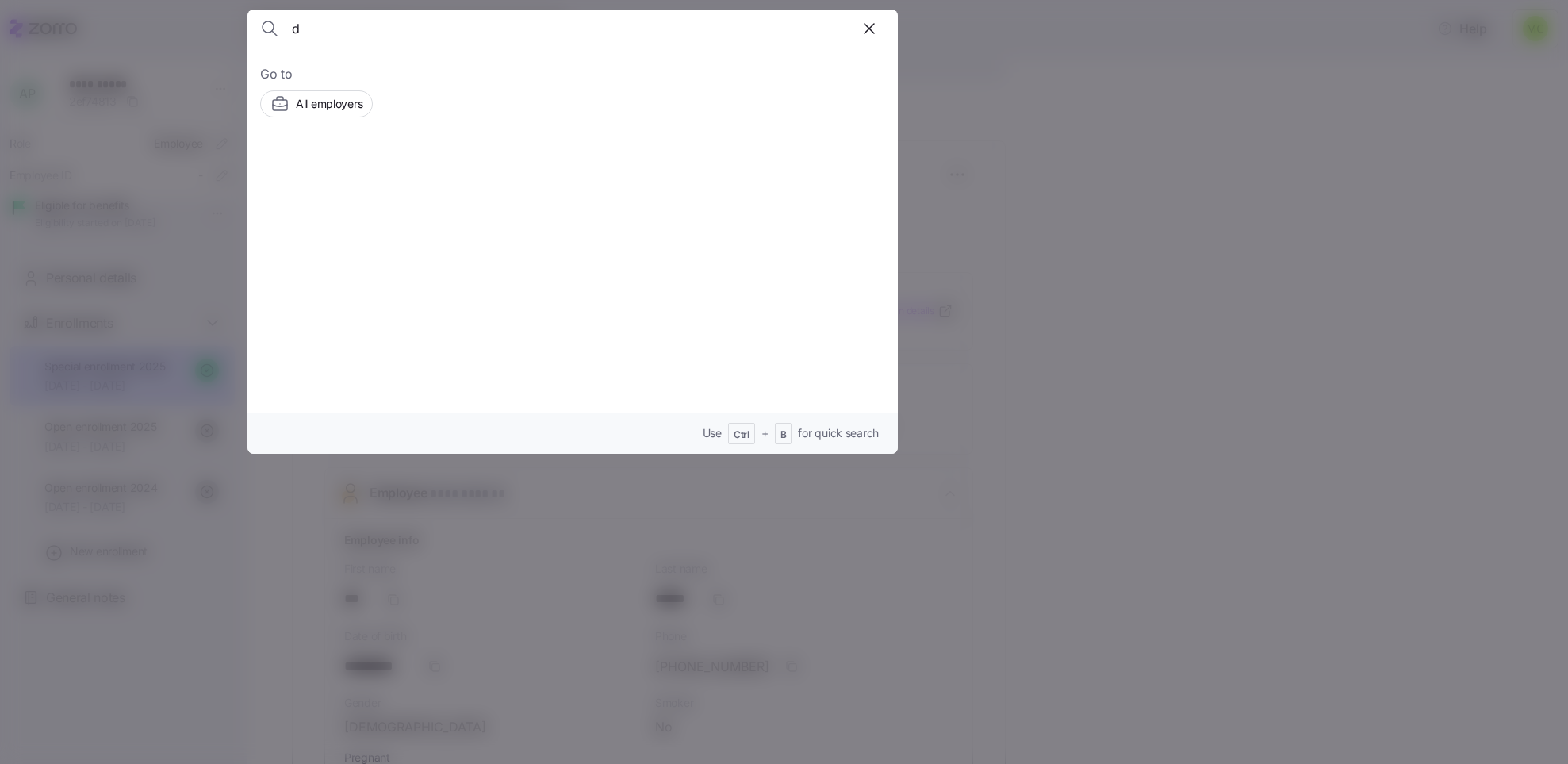
click at [421, 29] on input "d" at bounding box center [495, 29] width 406 height 38
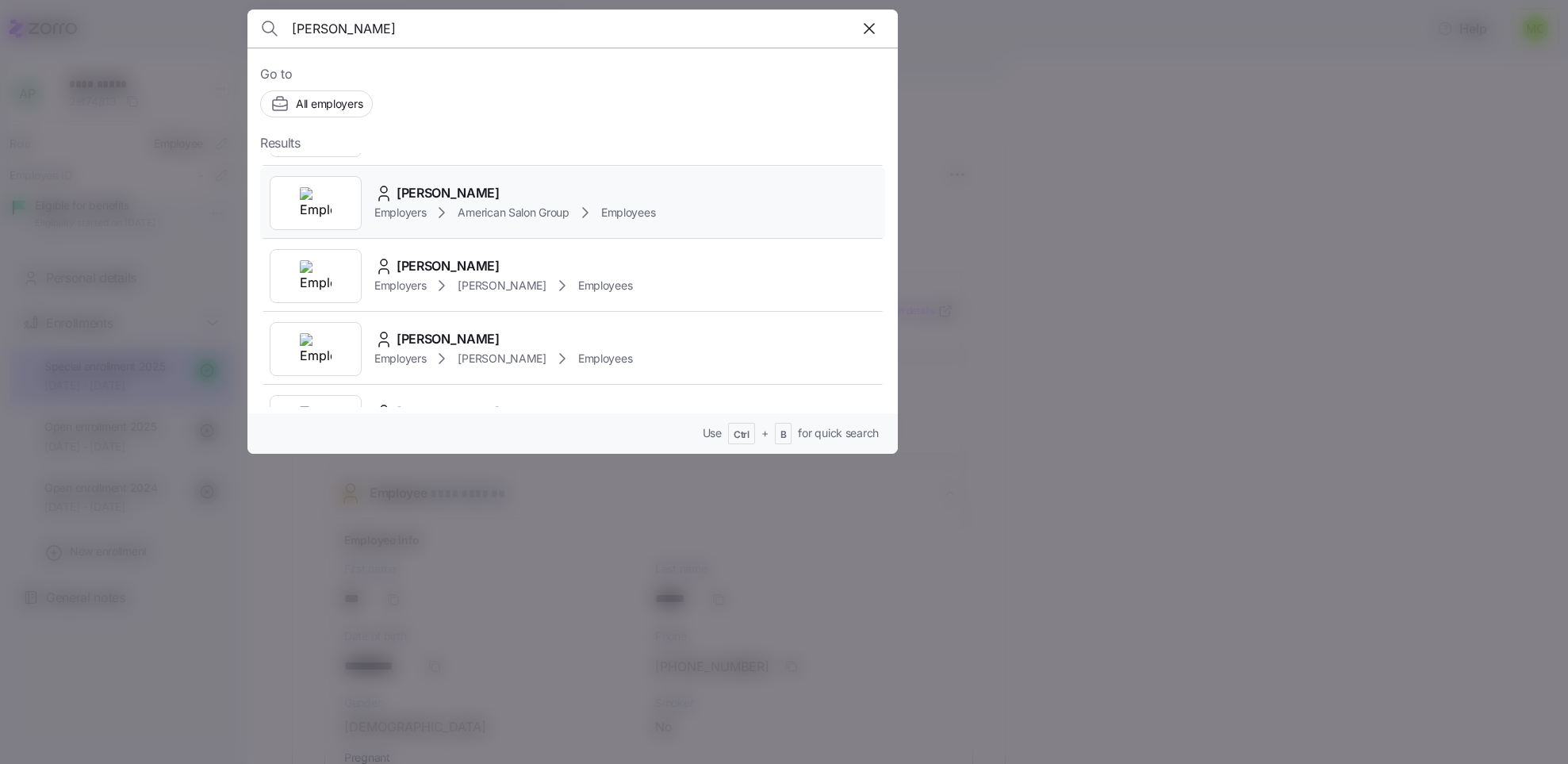
scroll to position [60, 0]
type input "[PERSON_NAME]"
click at [455, 269] on span "[PERSON_NAME]" at bounding box center [448, 265] width 103 height 20
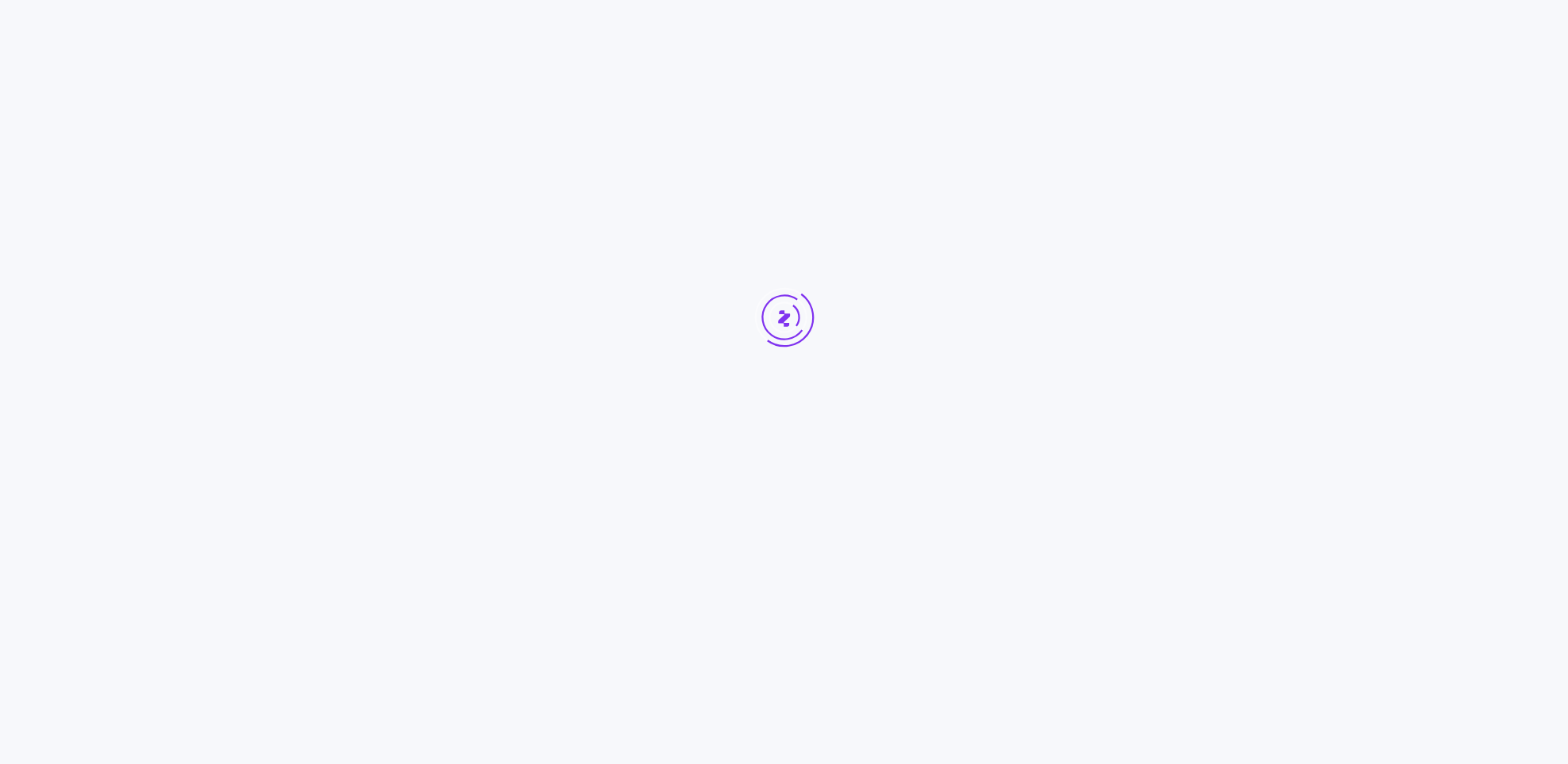
click at [455, 269] on div at bounding box center [784, 347] width 1568 height 694
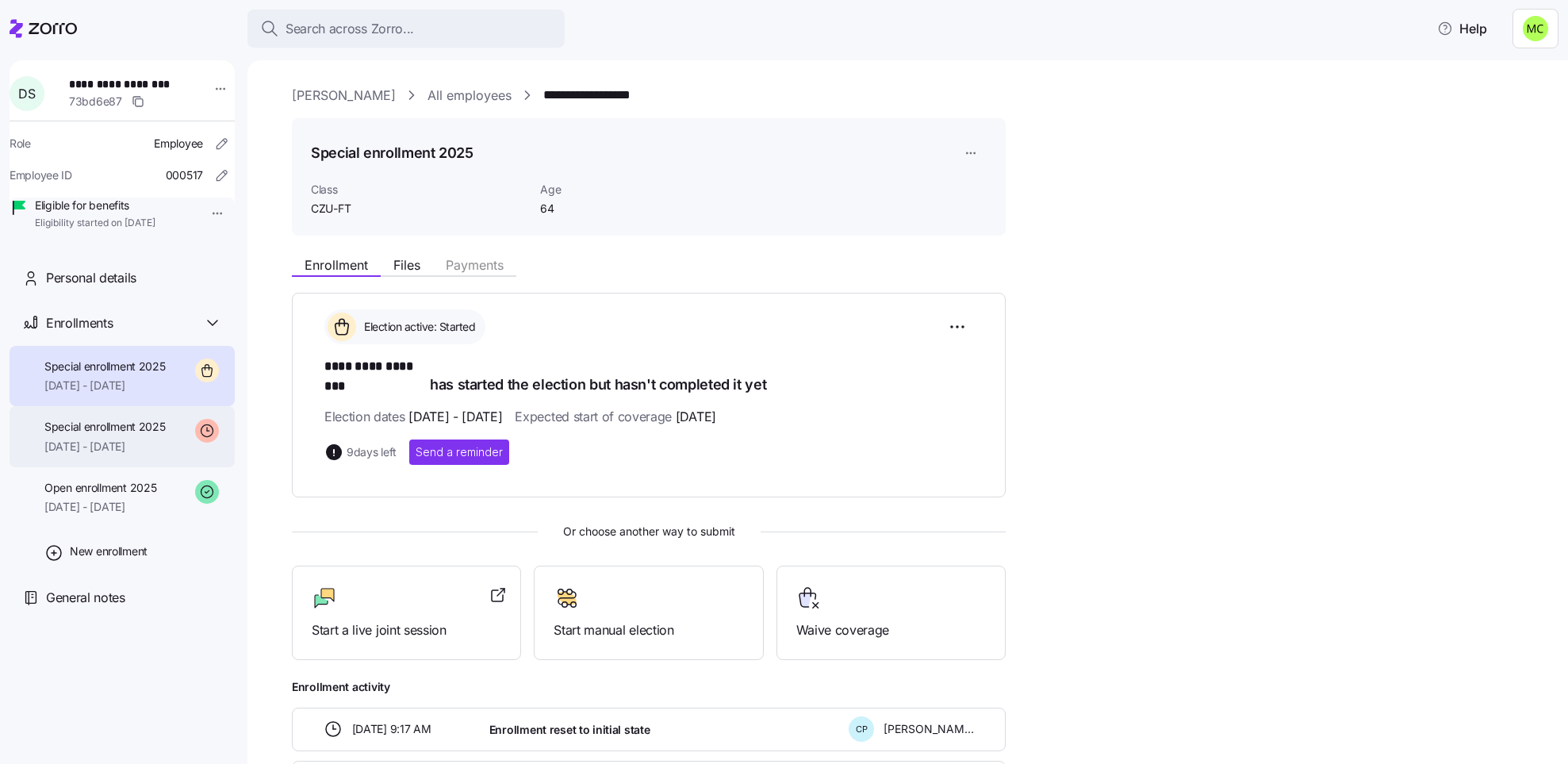
click at [136, 455] on span "[DATE] - [DATE]" at bounding box center [105, 447] width 122 height 16
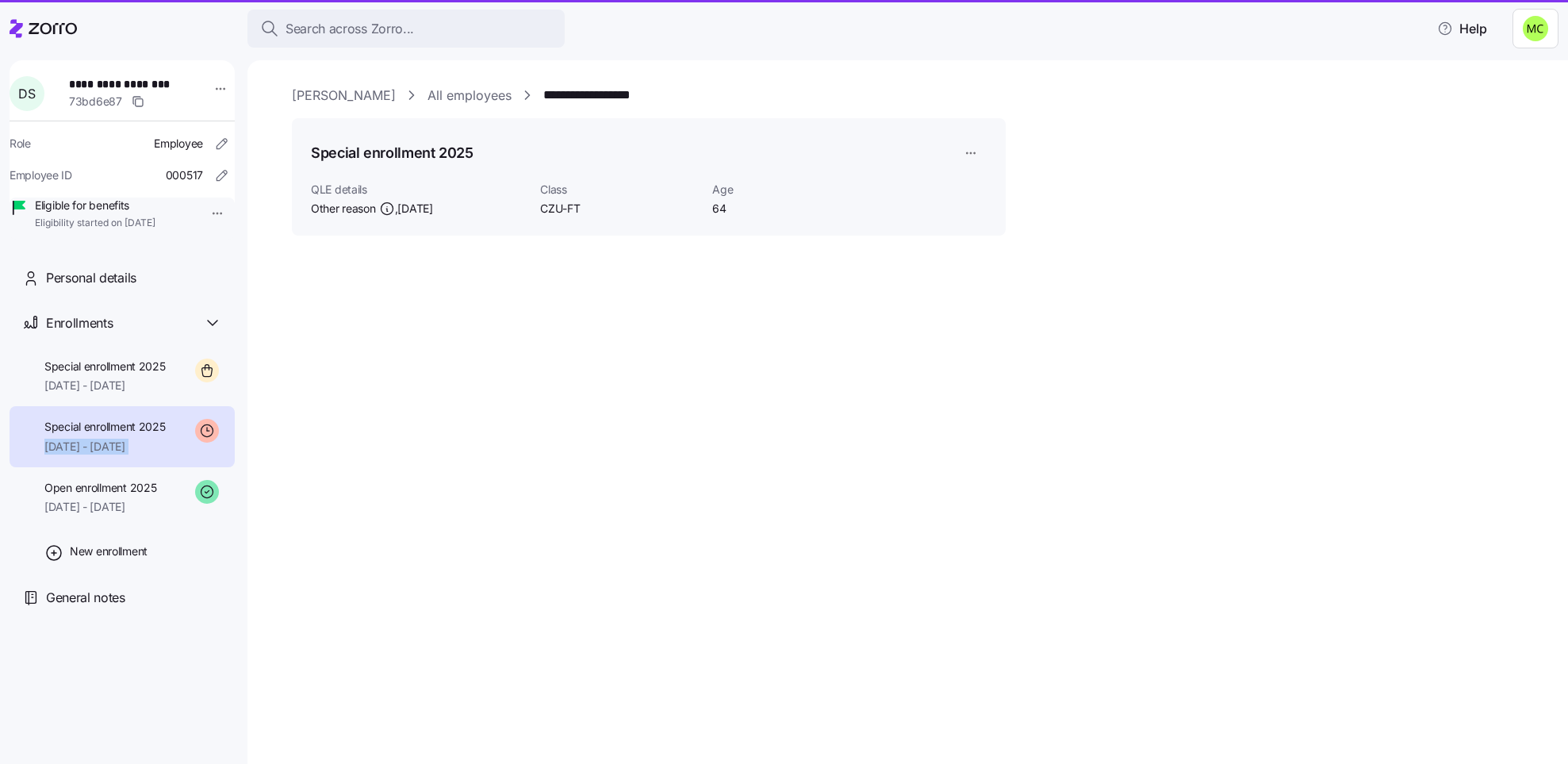
click at [136, 455] on span "[DATE] - [DATE]" at bounding box center [105, 447] width 122 height 16
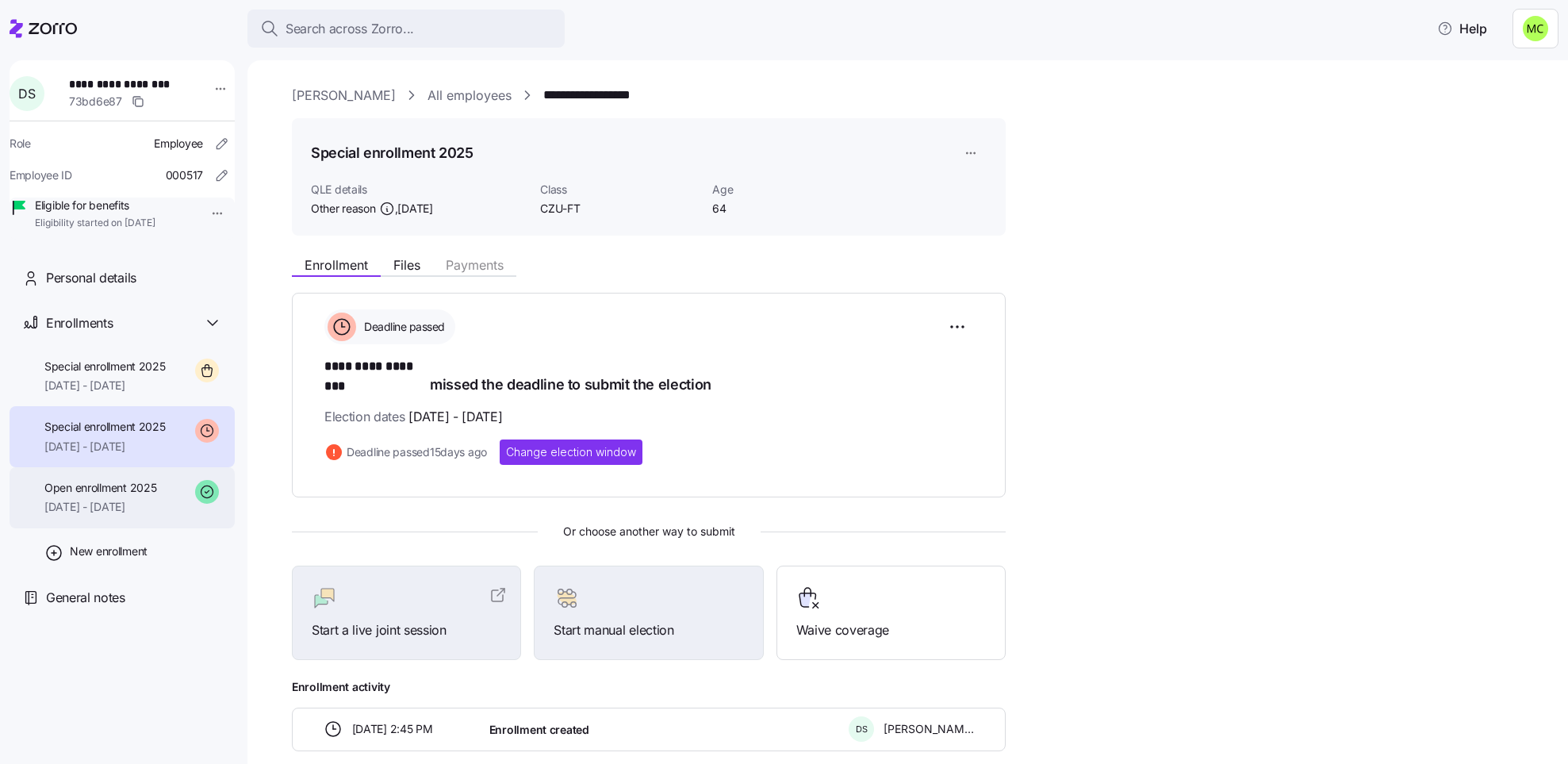
click at [122, 496] on span "Open enrollment 2025" at bounding box center [100, 488] width 112 height 16
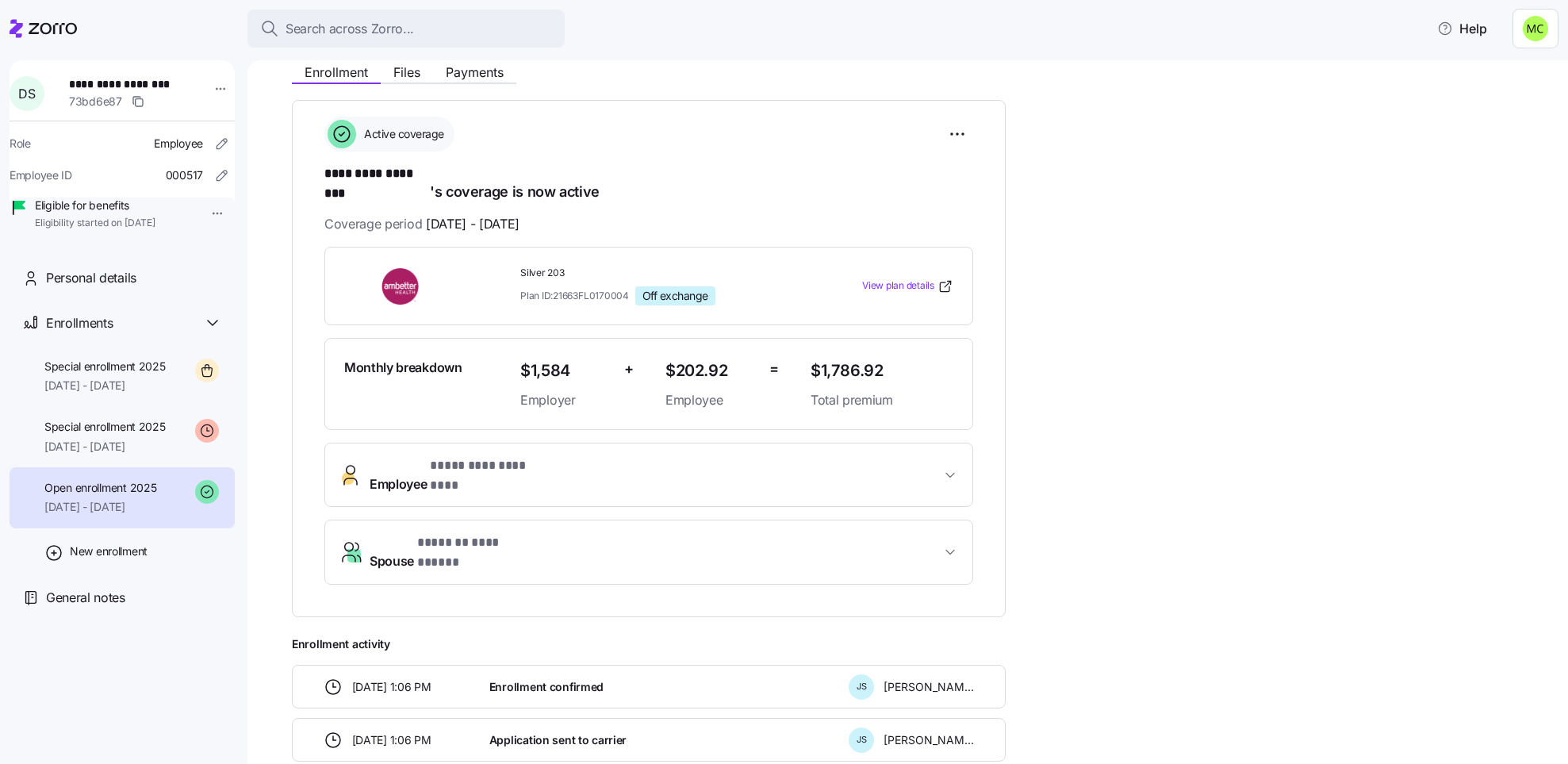
scroll to position [196, 0]
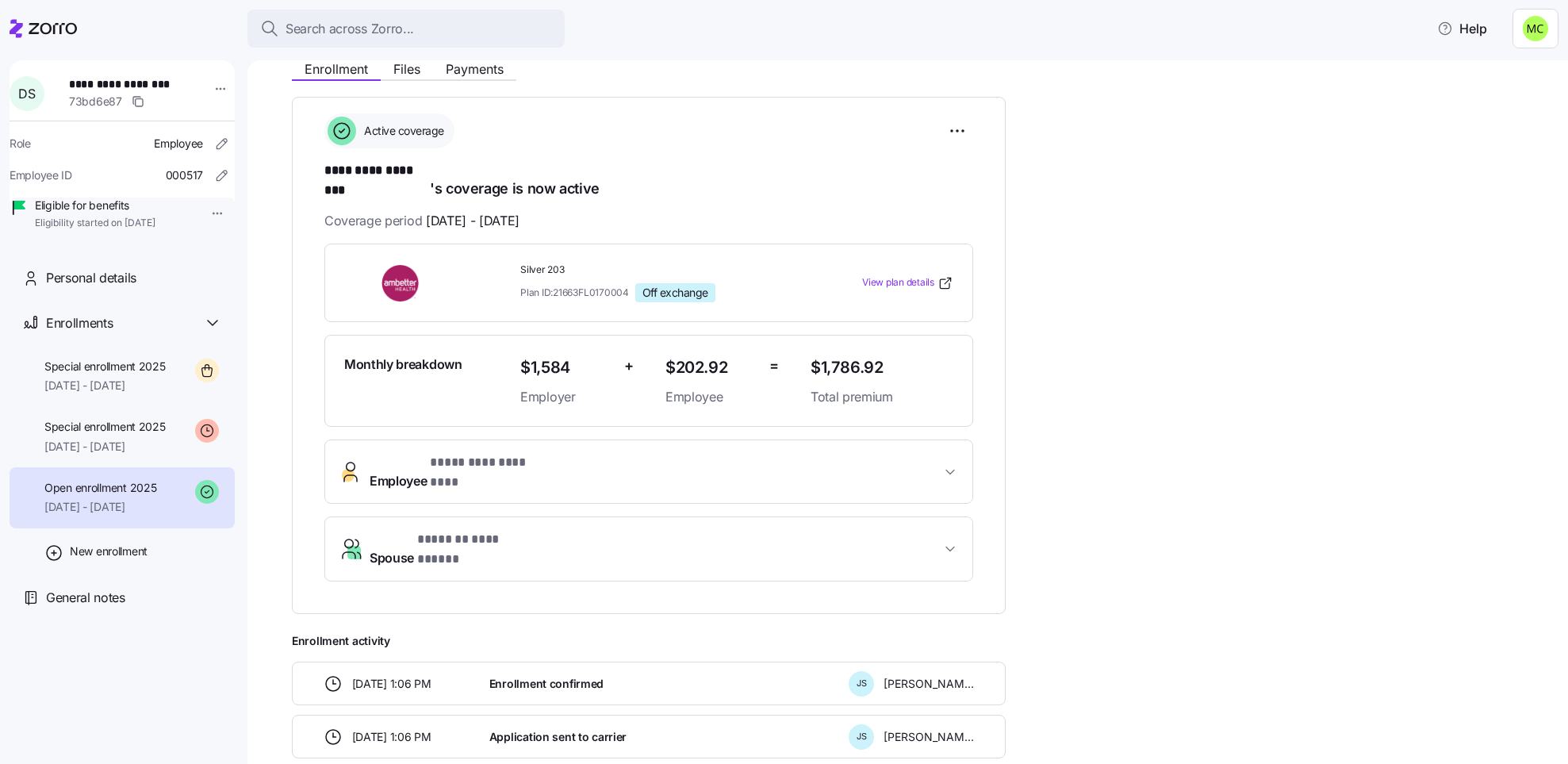
click at [581, 453] on span "**********" at bounding box center [655, 472] width 571 height 38
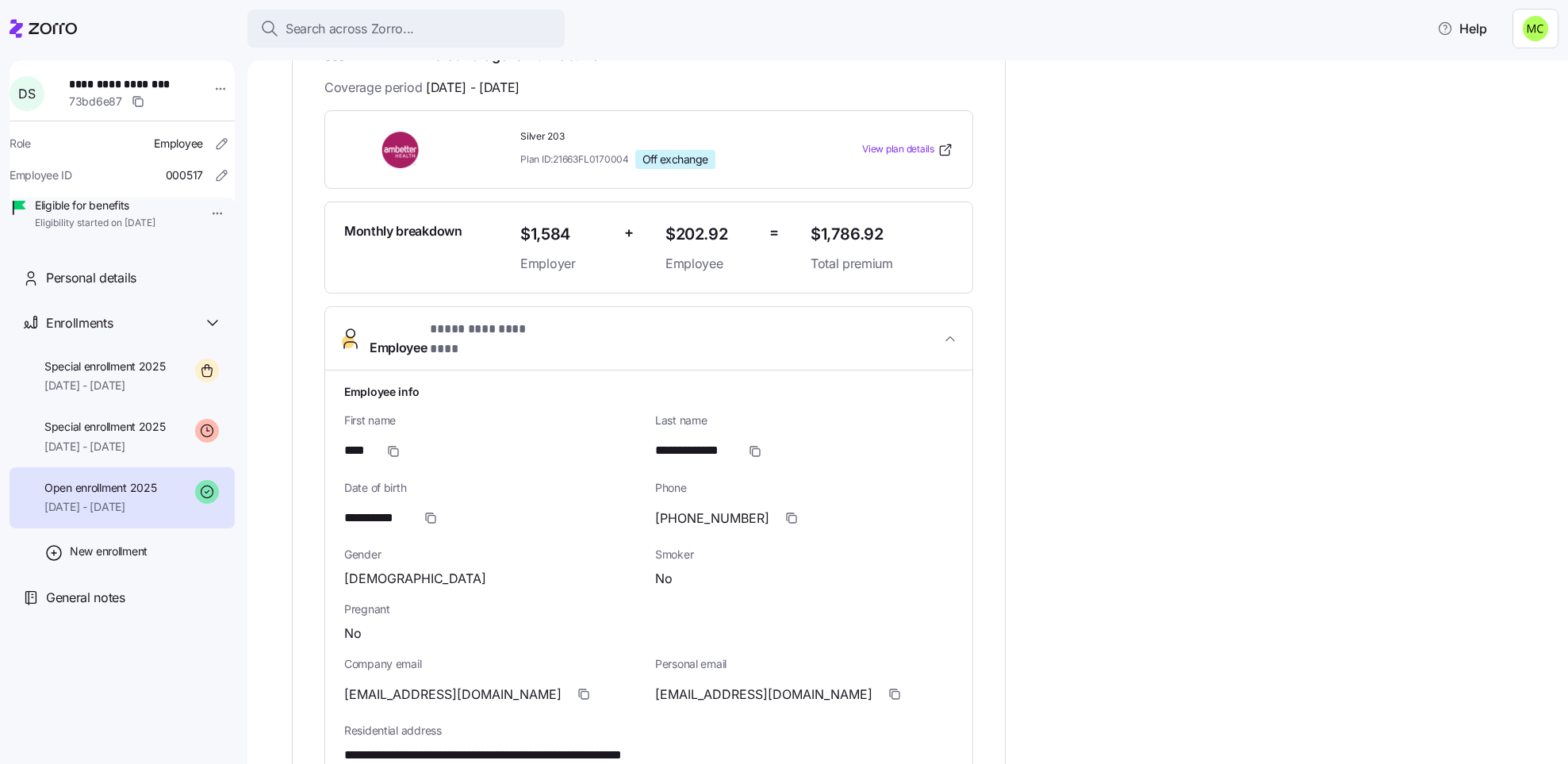
scroll to position [331, 0]
click at [786, 510] on icon "button" at bounding box center [792, 517] width 13 height 13
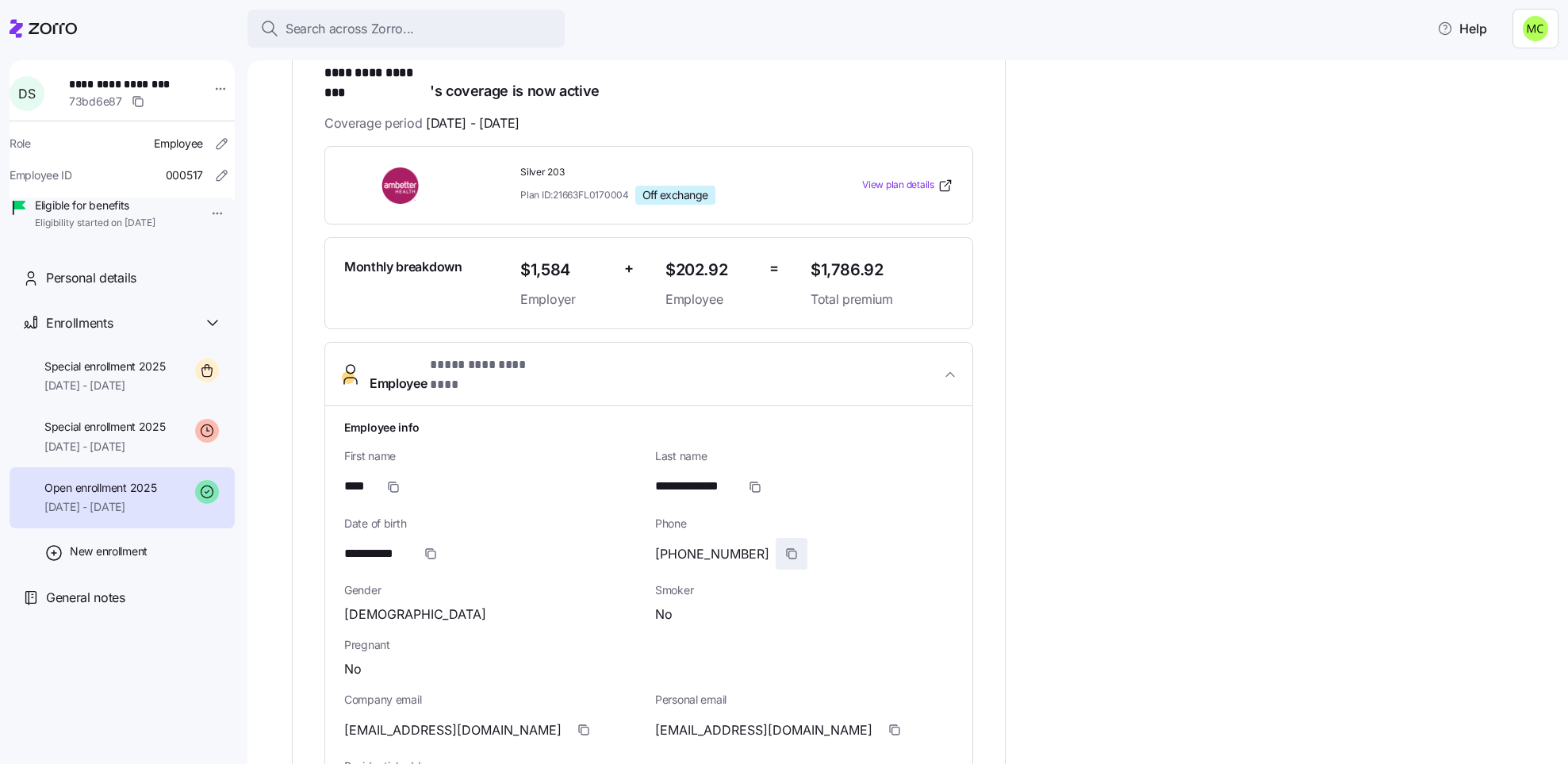
scroll to position [293, 0]
click at [495, 19] on div "Search across Zorro..." at bounding box center [406, 29] width 292 height 20
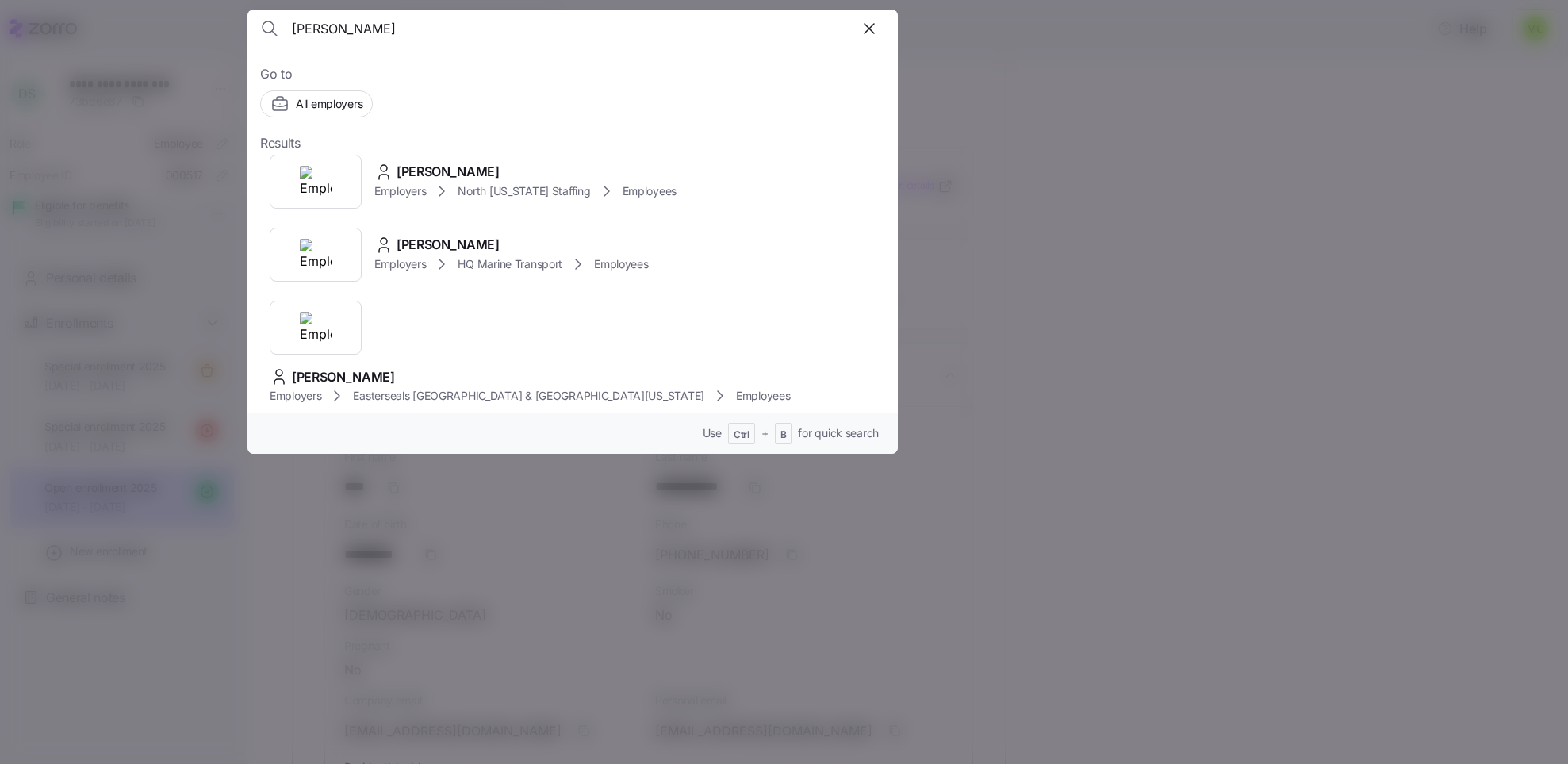
scroll to position [0, 0]
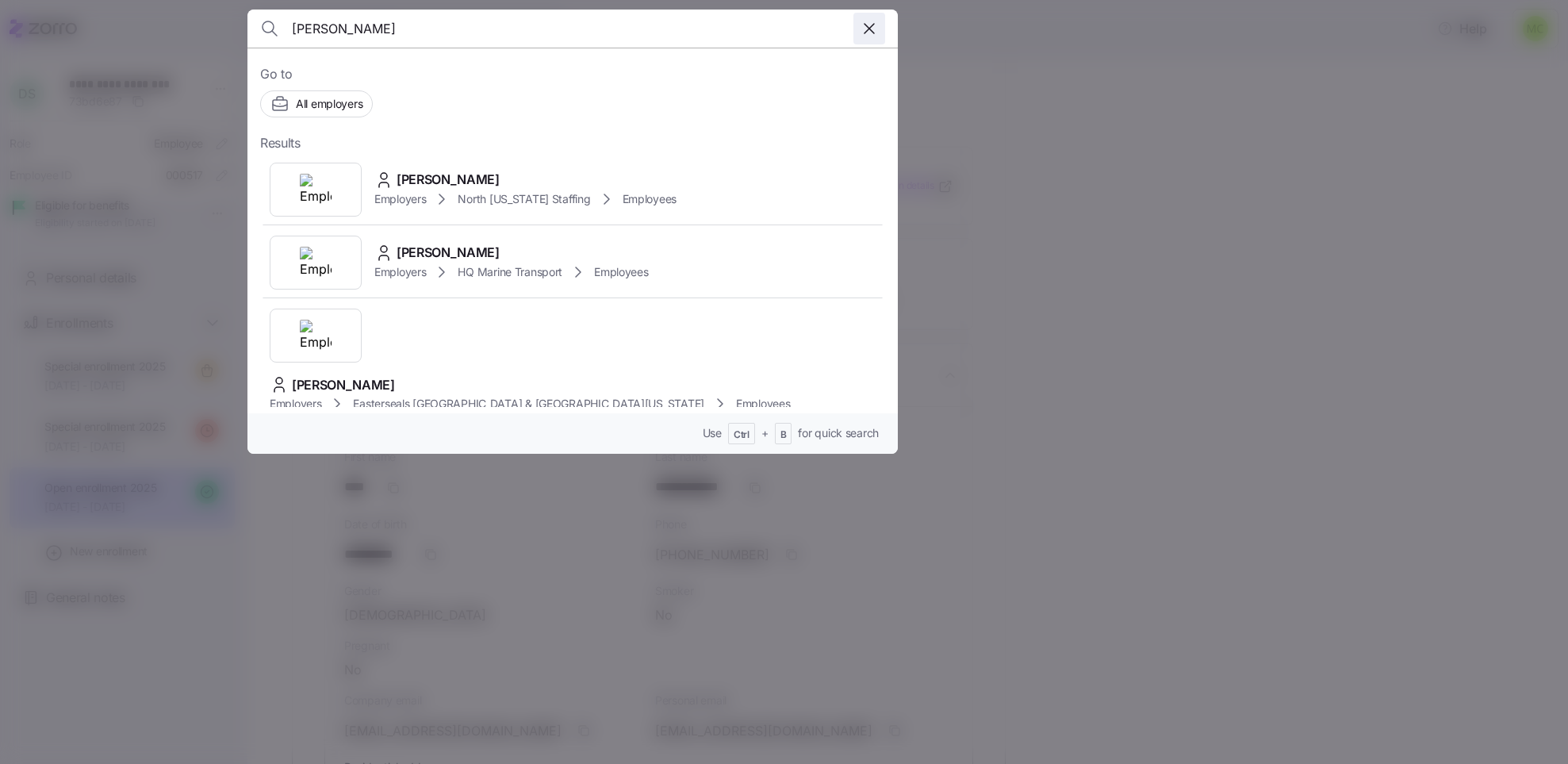
type input "[PERSON_NAME]"
click at [870, 24] on icon "button" at bounding box center [870, 29] width 19 height 19
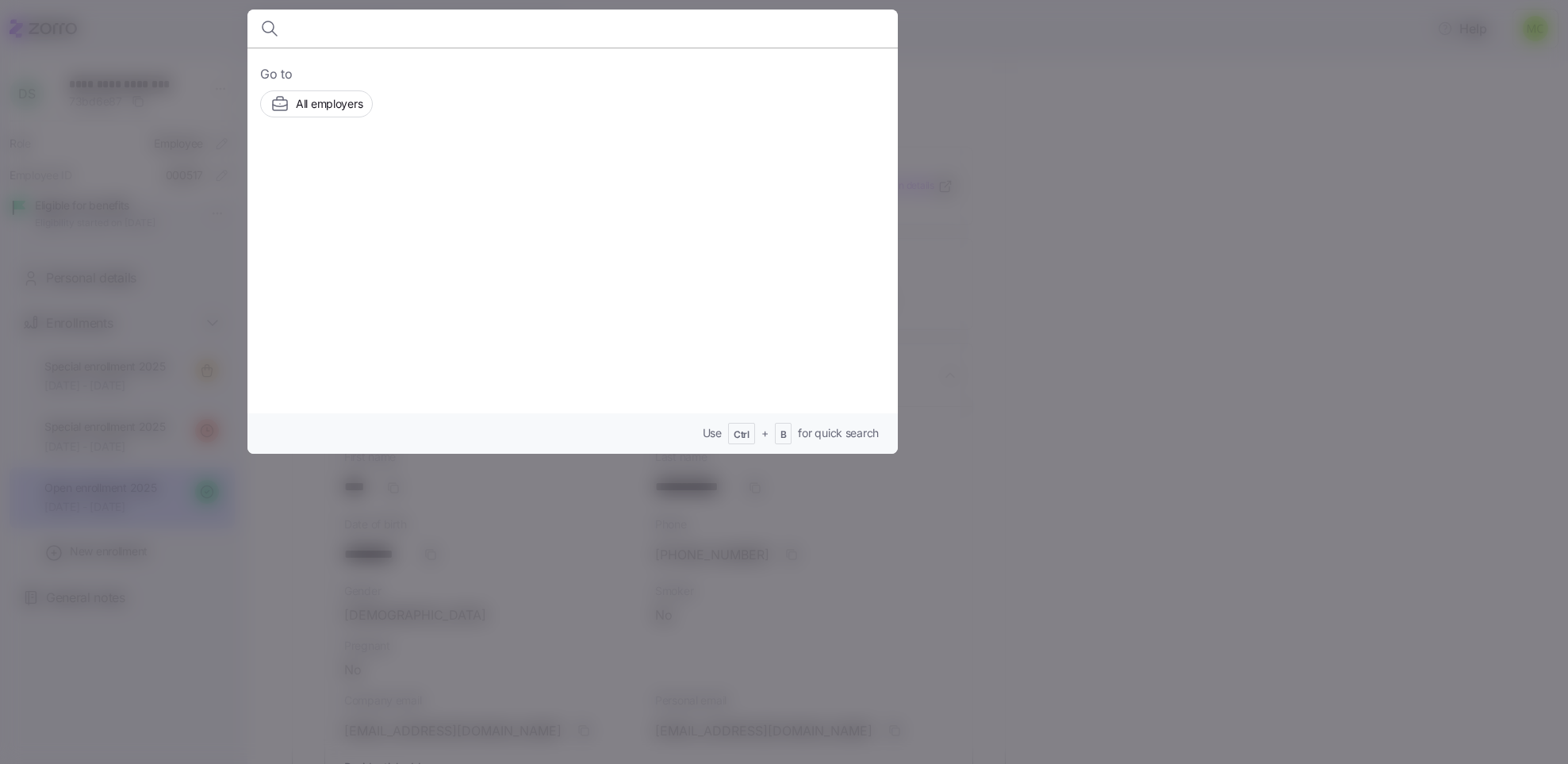
click at [870, 24] on div at bounding box center [573, 29] width 625 height 38
click at [923, 89] on div at bounding box center [784, 382] width 1568 height 764
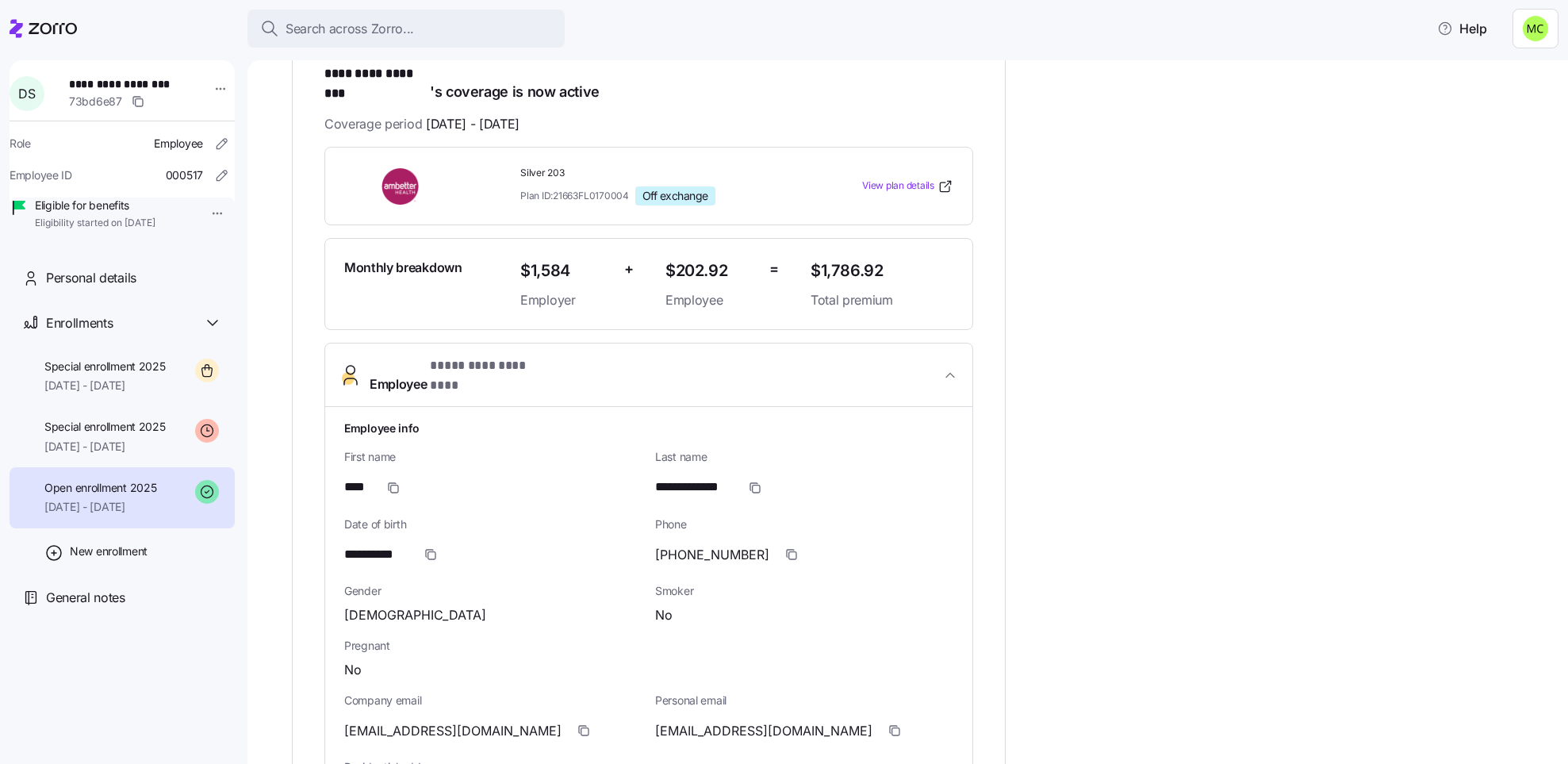
click at [617, 69] on h1 "**********" at bounding box center [649, 82] width 649 height 38
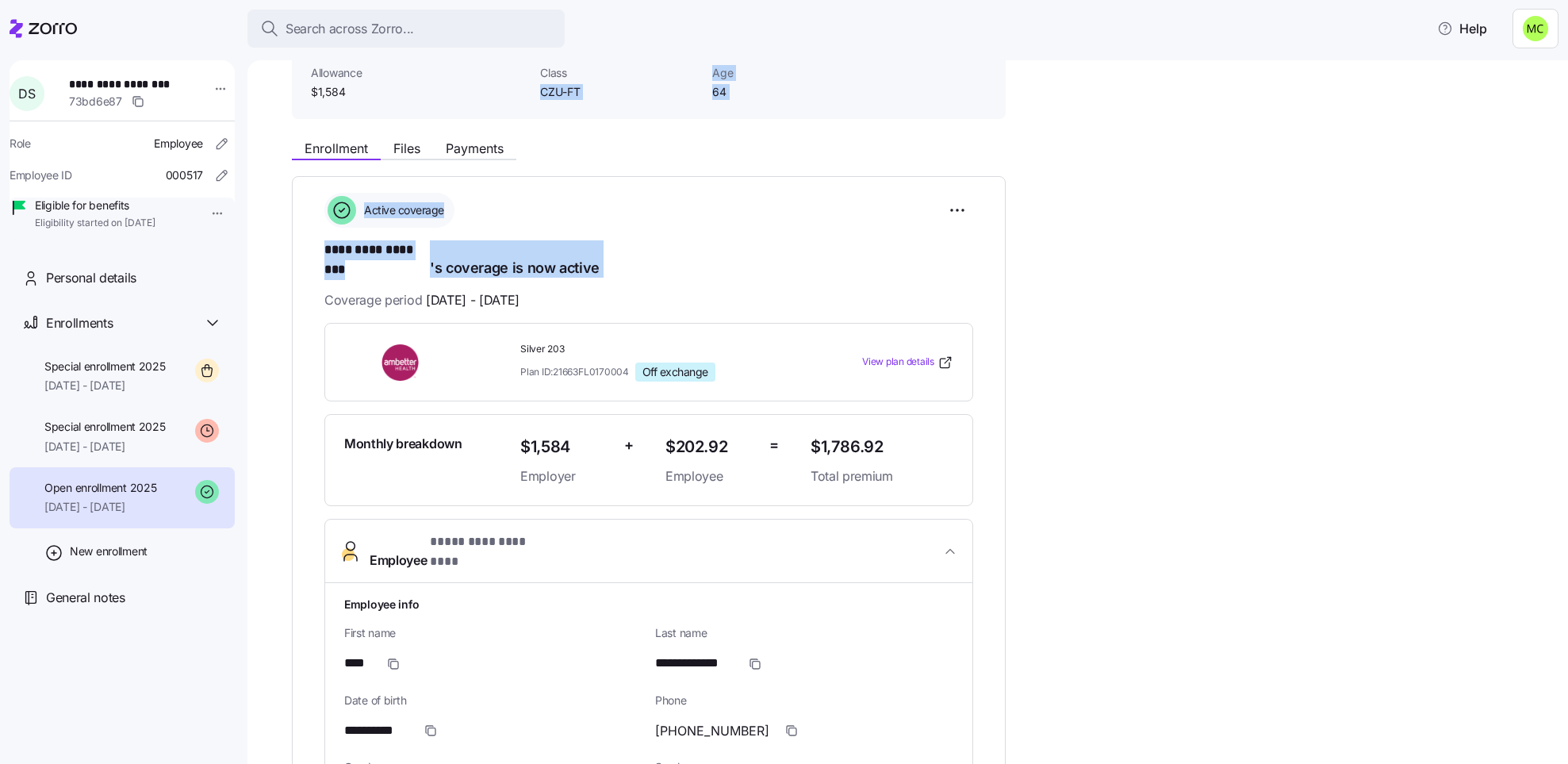
scroll to position [110, 0]
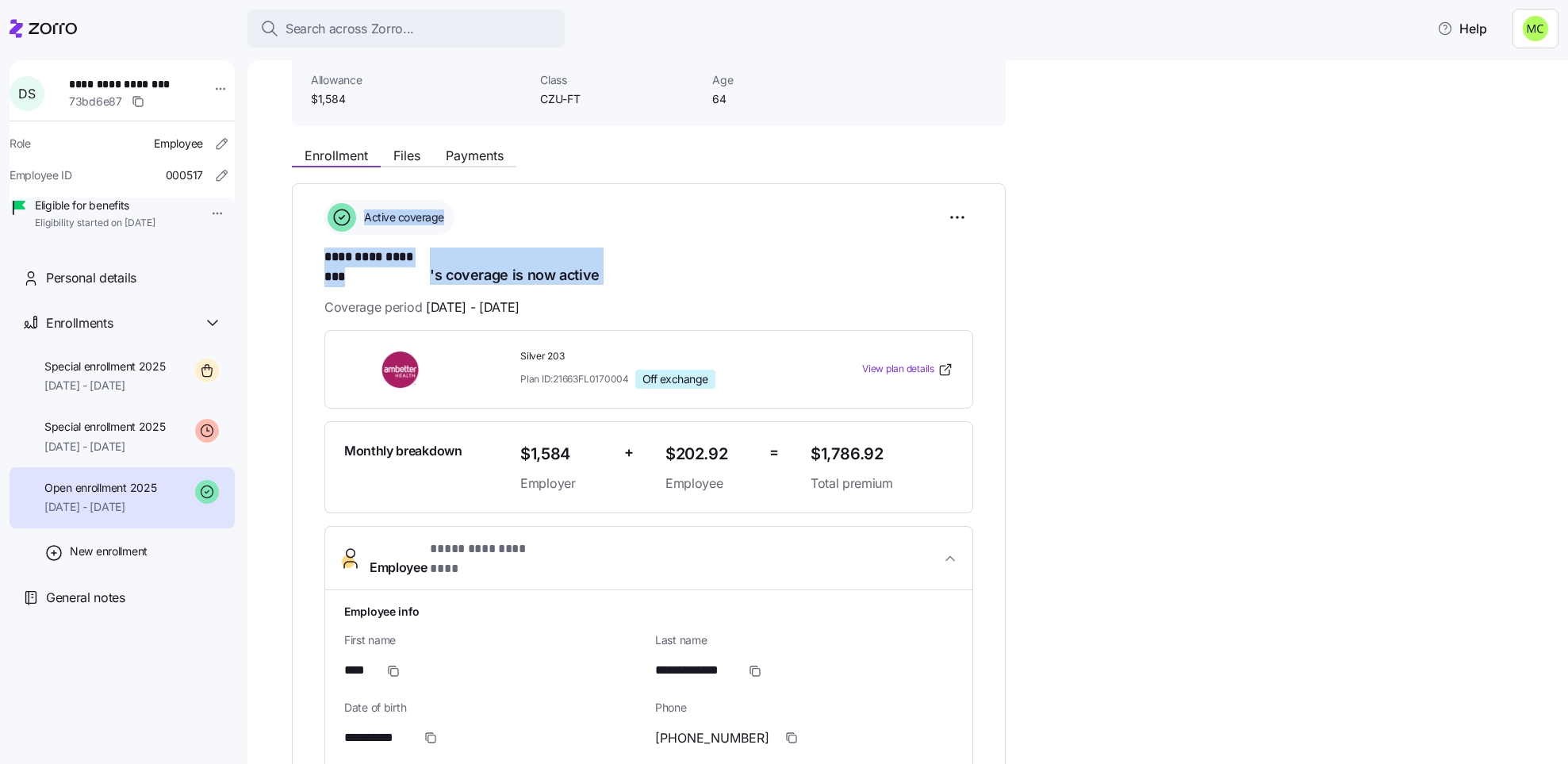
drag, startPoint x: 617, startPoint y: 69, endPoint x: 620, endPoint y: 205, distance: 136.0
click at [620, 205] on div "Active coverage" at bounding box center [649, 218] width 649 height 35
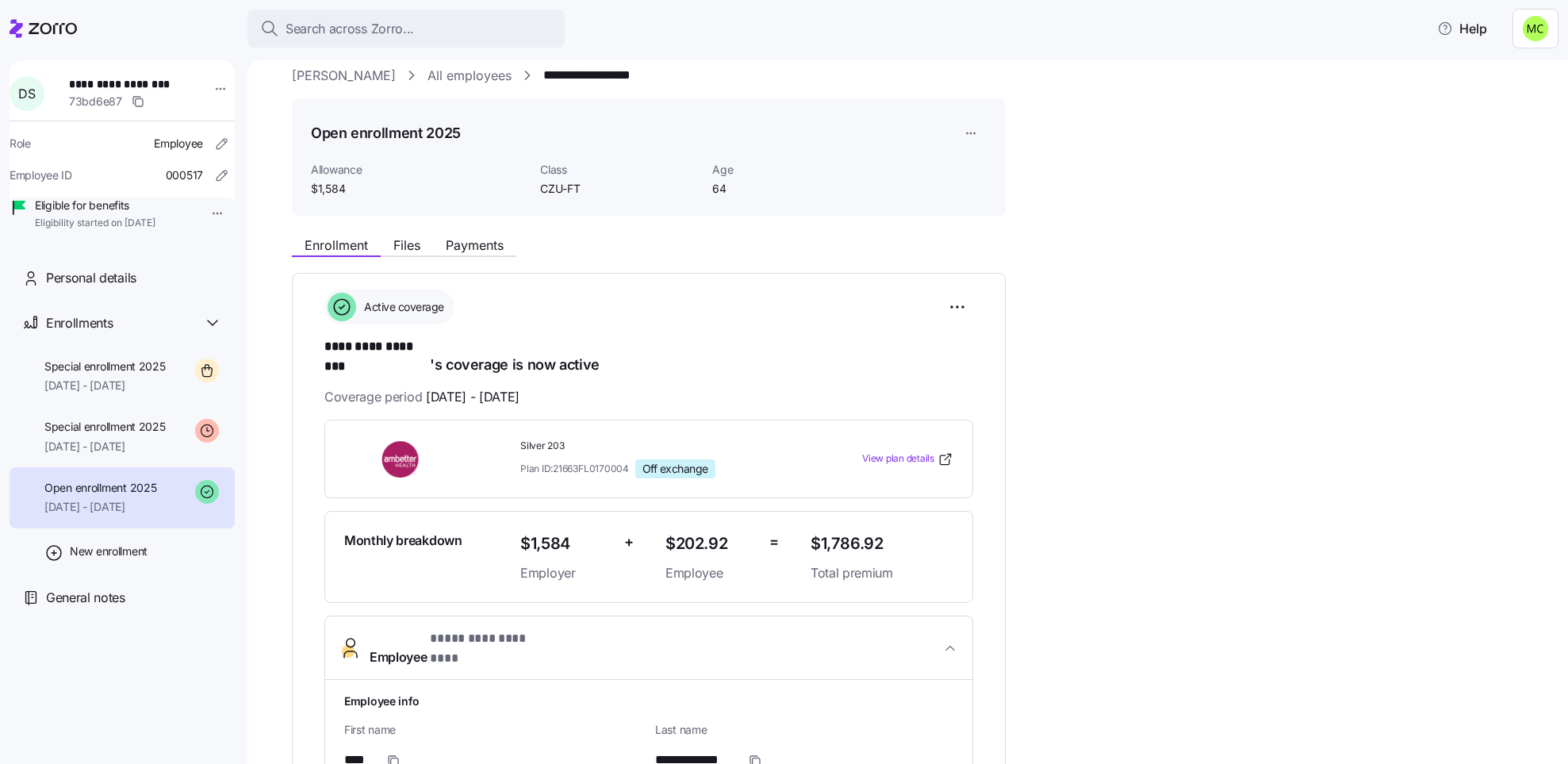
scroll to position [0, 0]
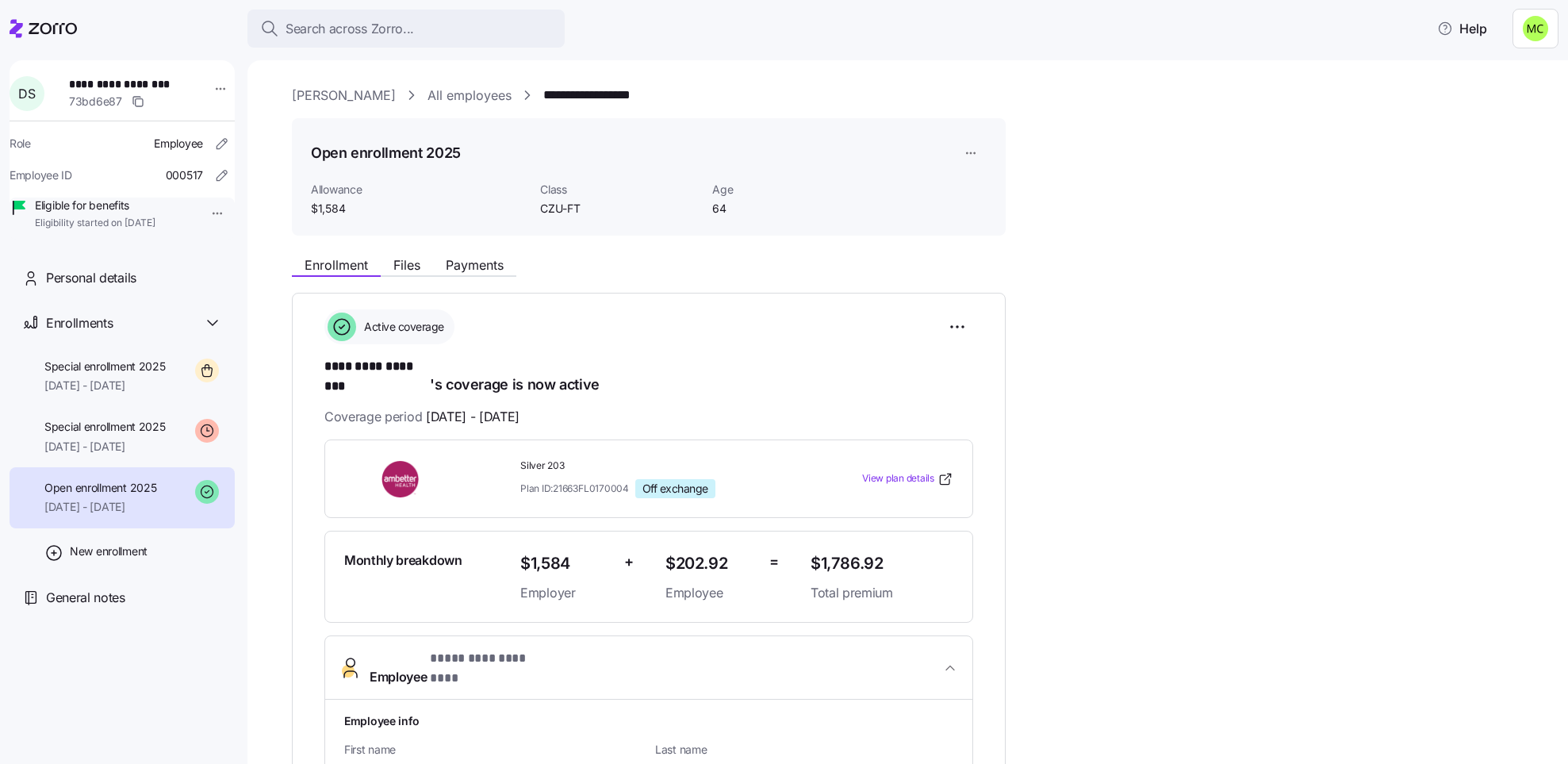
scroll to position [1, 0]
